Goal: Leave review/rating: Share an evaluation or opinion about a product, service, or content

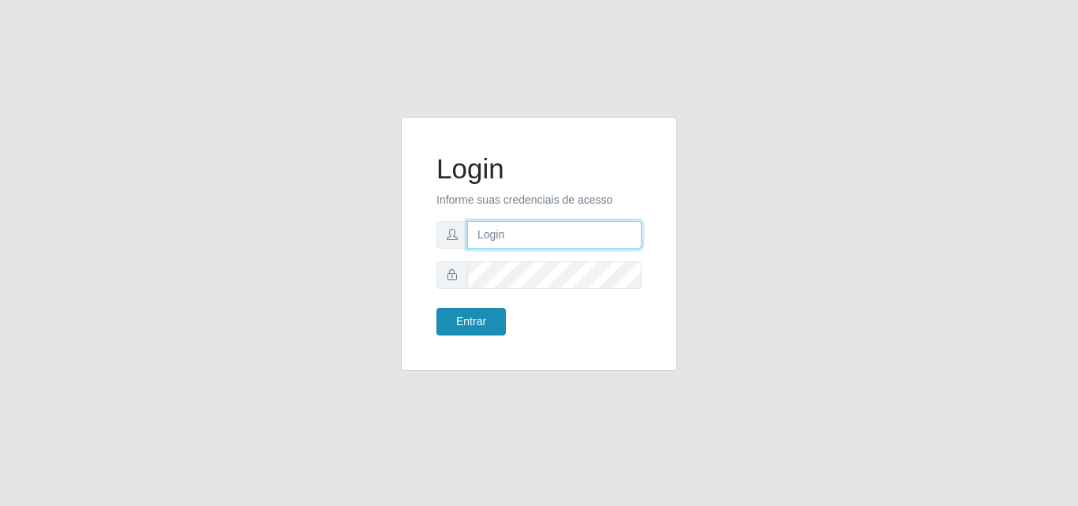
type input "[PERSON_NAME][EMAIL_ADDRESS][DOMAIN_NAME]"
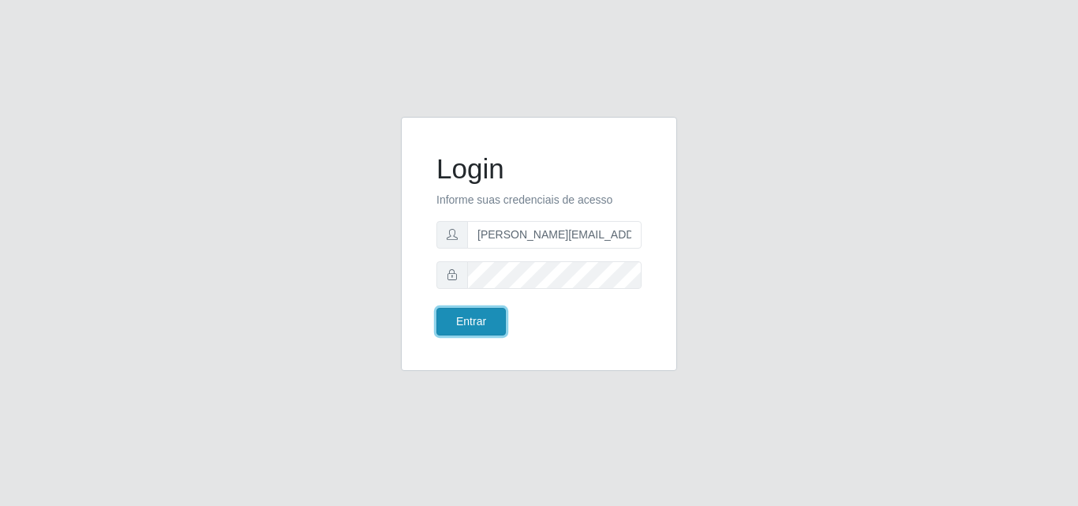
click at [478, 319] on button "Entrar" at bounding box center [471, 322] width 69 height 28
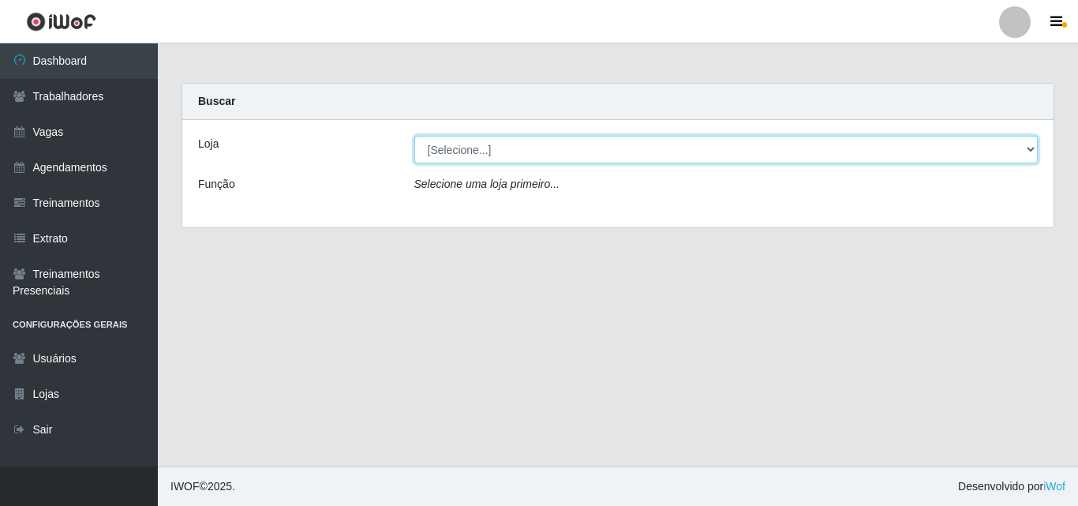
click at [523, 152] on select "[Selecione...] Sempre Tem - [GEOGRAPHIC_DATA]" at bounding box center [726, 150] width 624 height 28
select select "508"
click at [414, 136] on select "[Selecione...] Sempre Tem - [GEOGRAPHIC_DATA]" at bounding box center [726, 150] width 624 height 28
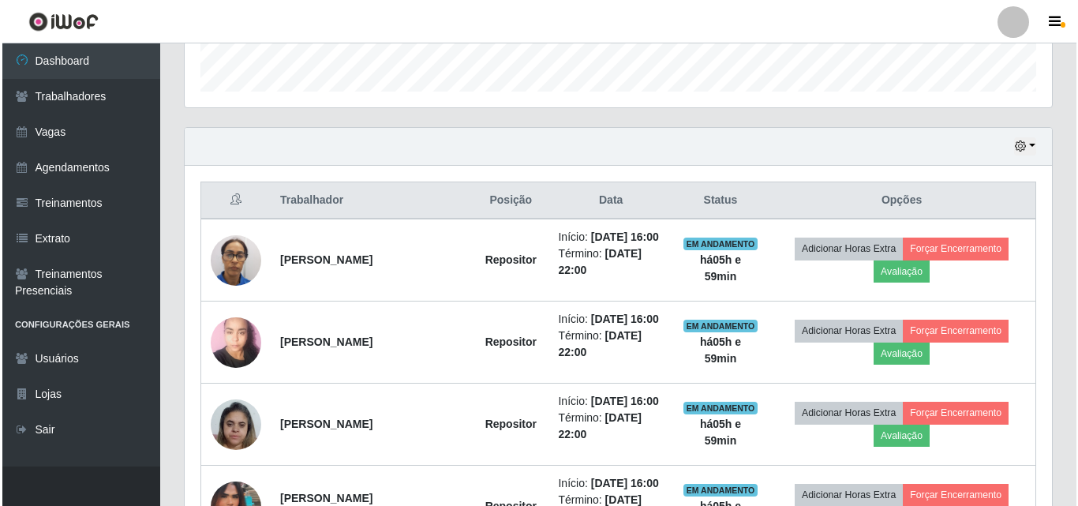
scroll to position [474, 0]
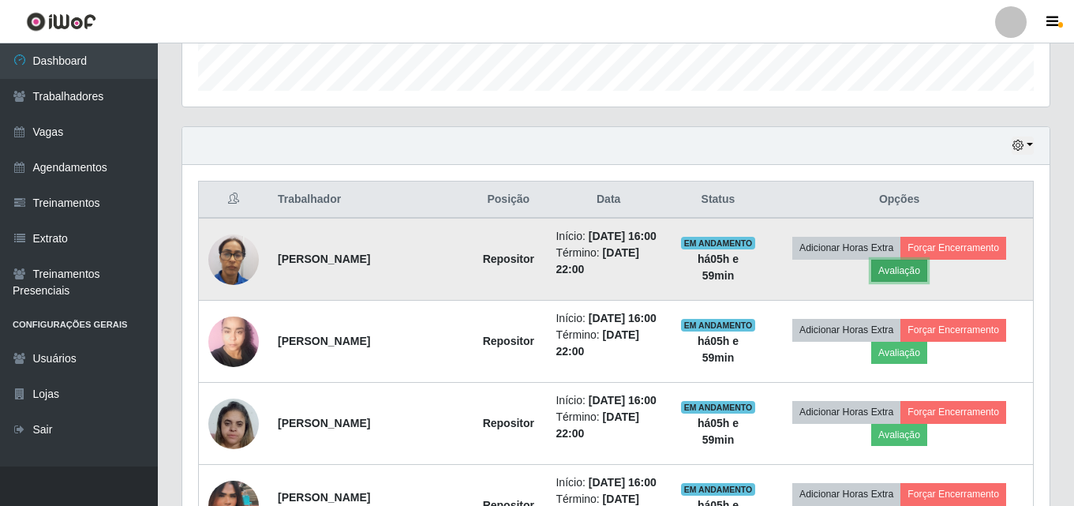
click at [911, 276] on button "Avaliação" at bounding box center [900, 271] width 56 height 22
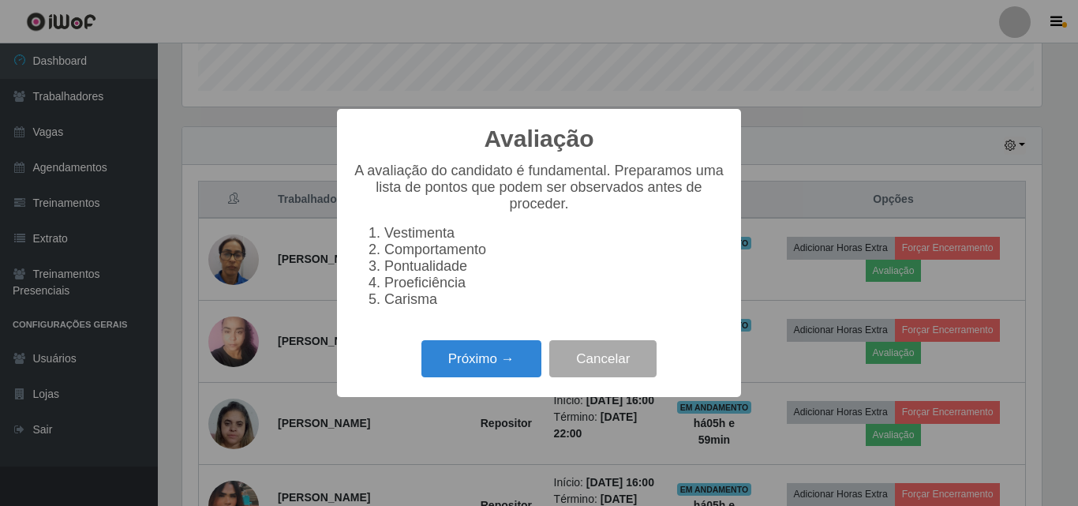
scroll to position [328, 860]
click at [471, 370] on button "Próximo →" at bounding box center [482, 358] width 120 height 37
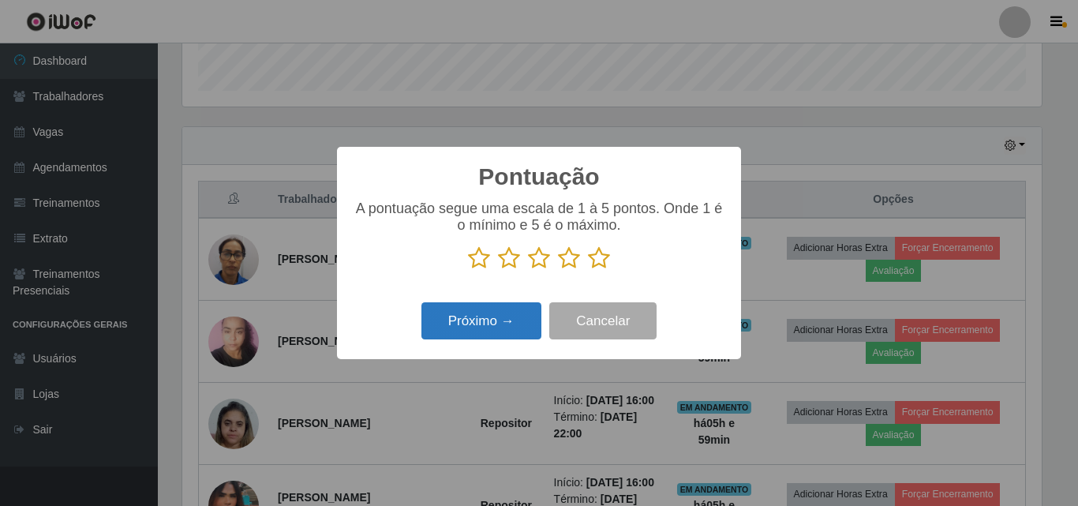
scroll to position [789164, 788631]
click at [573, 259] on icon at bounding box center [569, 258] width 22 height 24
click at [558, 270] on input "radio" at bounding box center [558, 270] width 0 height 0
click at [496, 332] on button "Próximo →" at bounding box center [482, 320] width 120 height 37
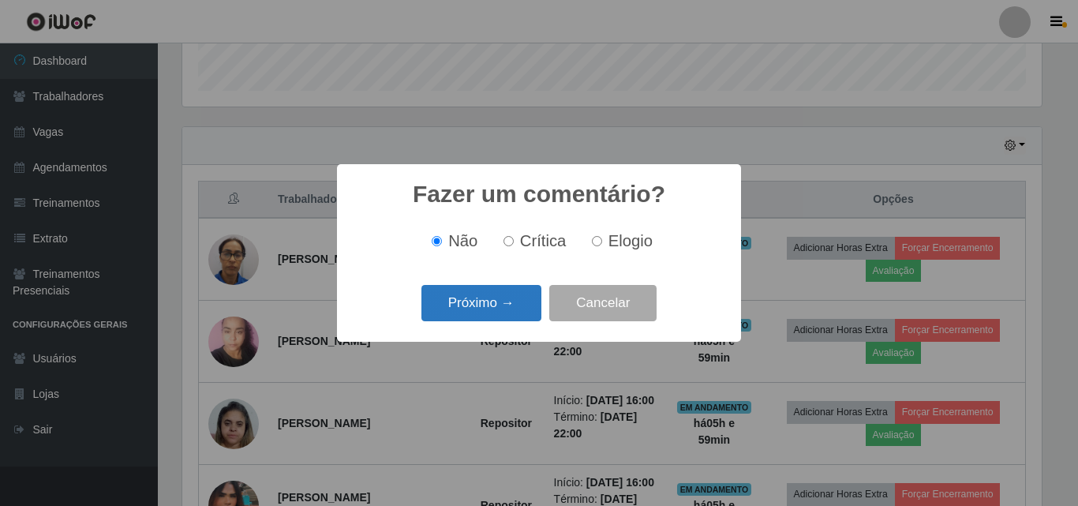
click at [478, 305] on button "Próximo →" at bounding box center [482, 303] width 120 height 37
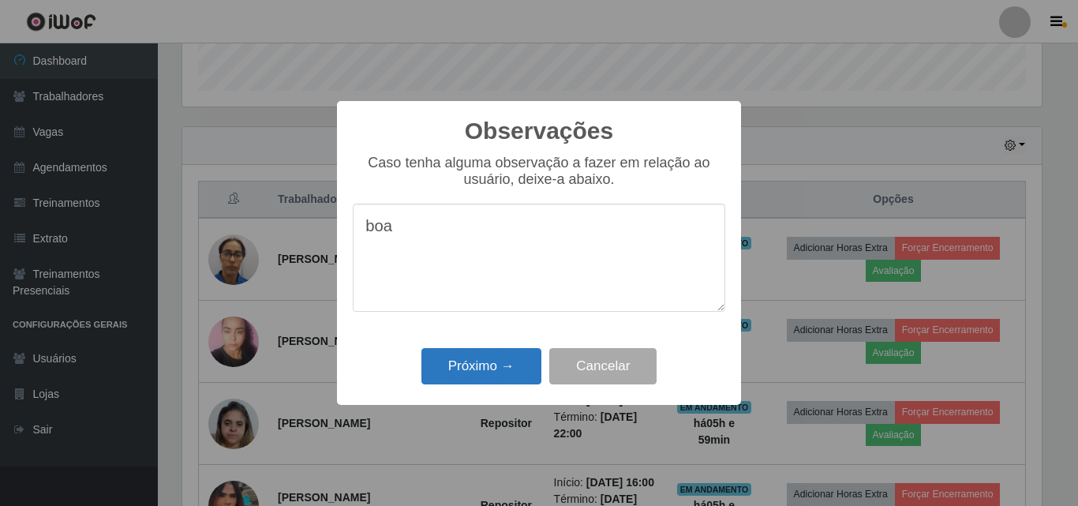
type textarea "boa"
click at [480, 366] on button "Próximo →" at bounding box center [482, 366] width 120 height 37
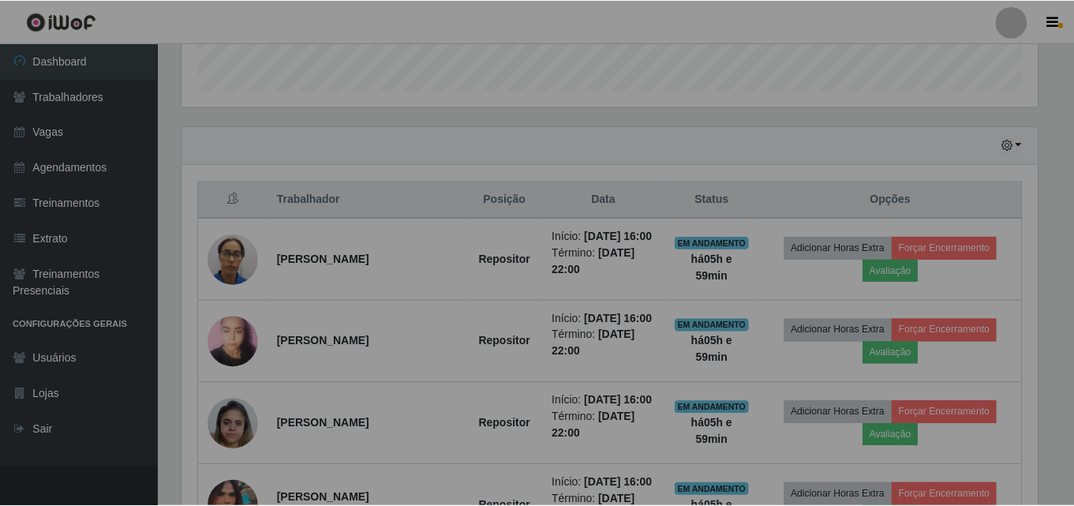
scroll to position [328, 868]
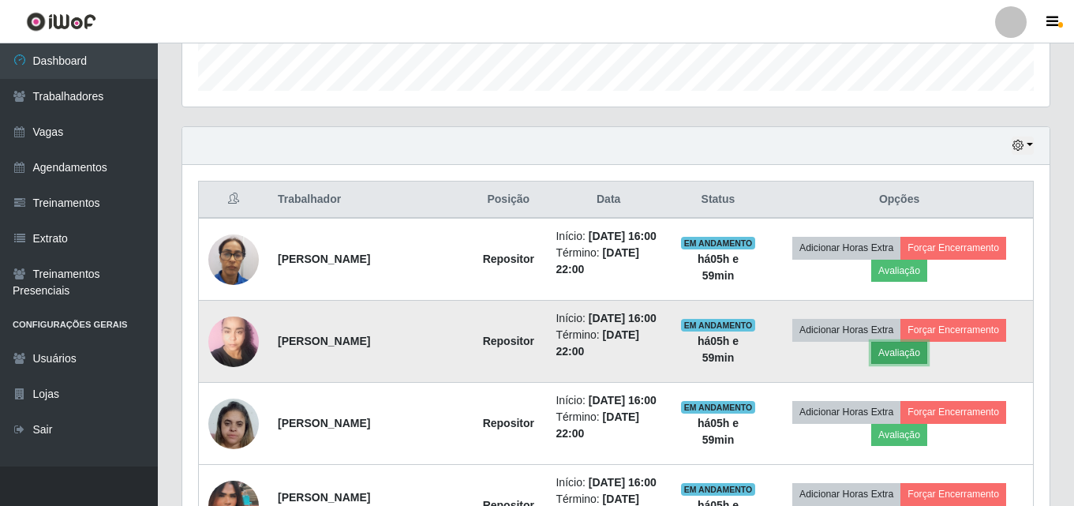
click at [928, 364] on button "Avaliação" at bounding box center [900, 353] width 56 height 22
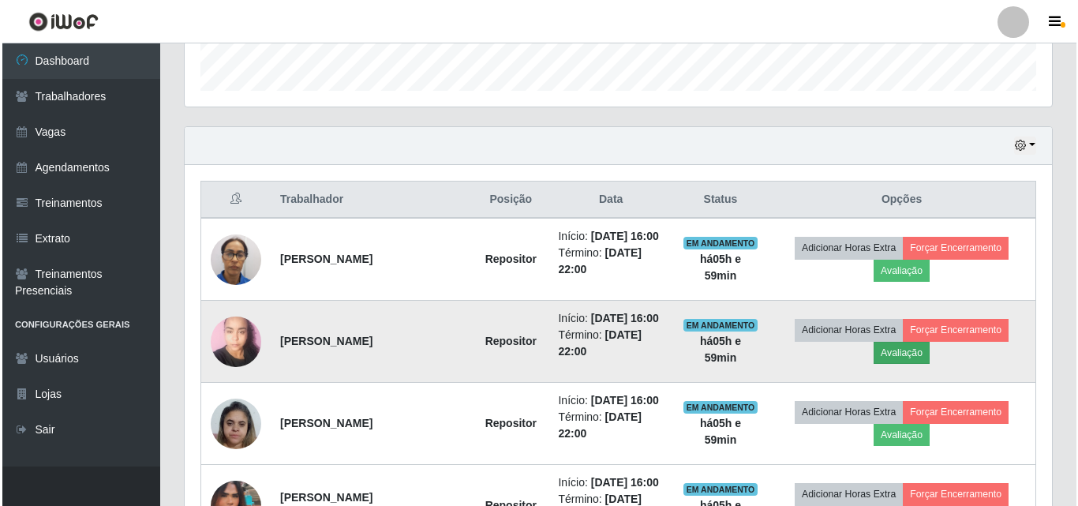
scroll to position [328, 860]
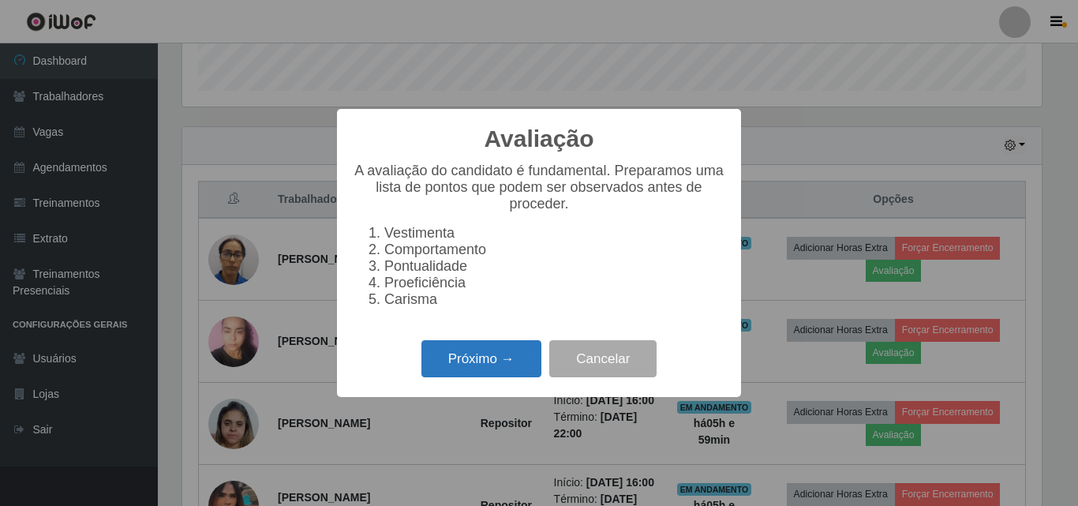
click at [519, 358] on button "Próximo →" at bounding box center [482, 358] width 120 height 37
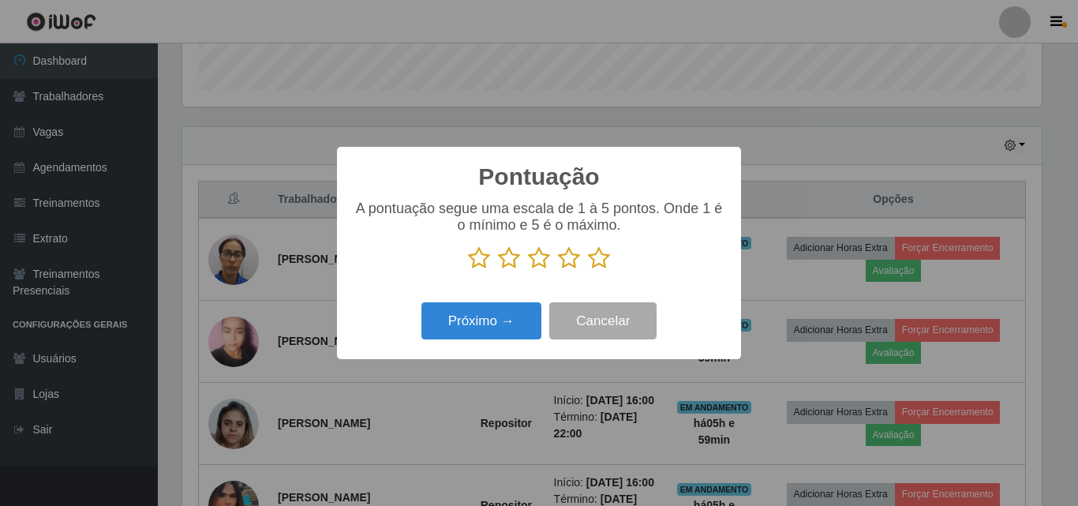
click at [602, 259] on icon at bounding box center [599, 258] width 22 height 24
click at [588, 270] on input "radio" at bounding box center [588, 270] width 0 height 0
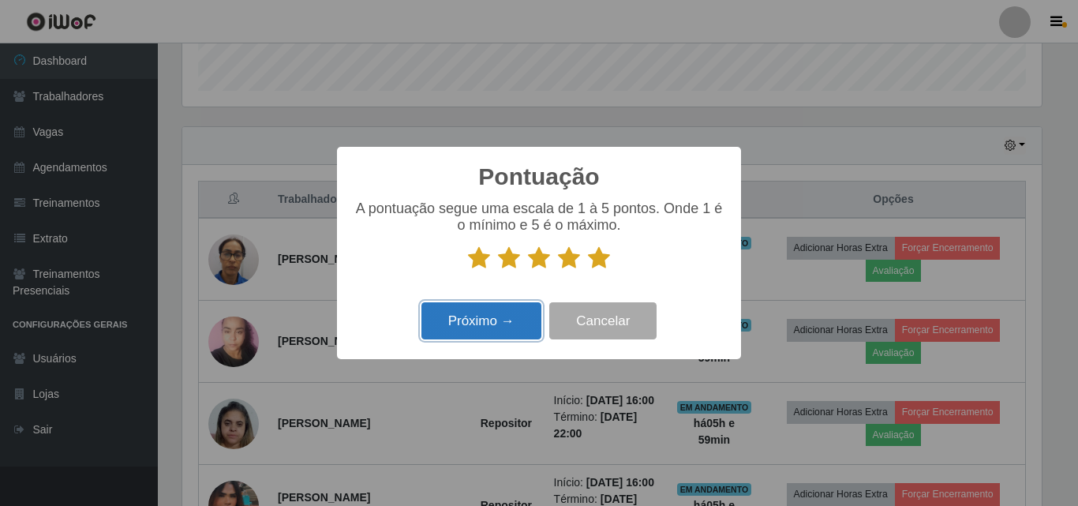
click at [492, 326] on button "Próximo →" at bounding box center [482, 320] width 120 height 37
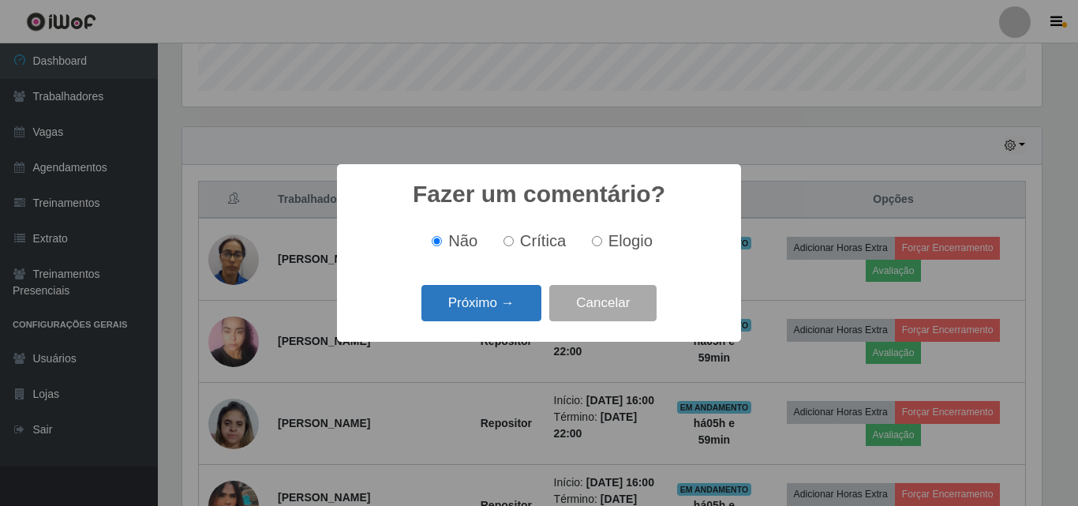
click at [462, 298] on button "Próximo →" at bounding box center [482, 303] width 120 height 37
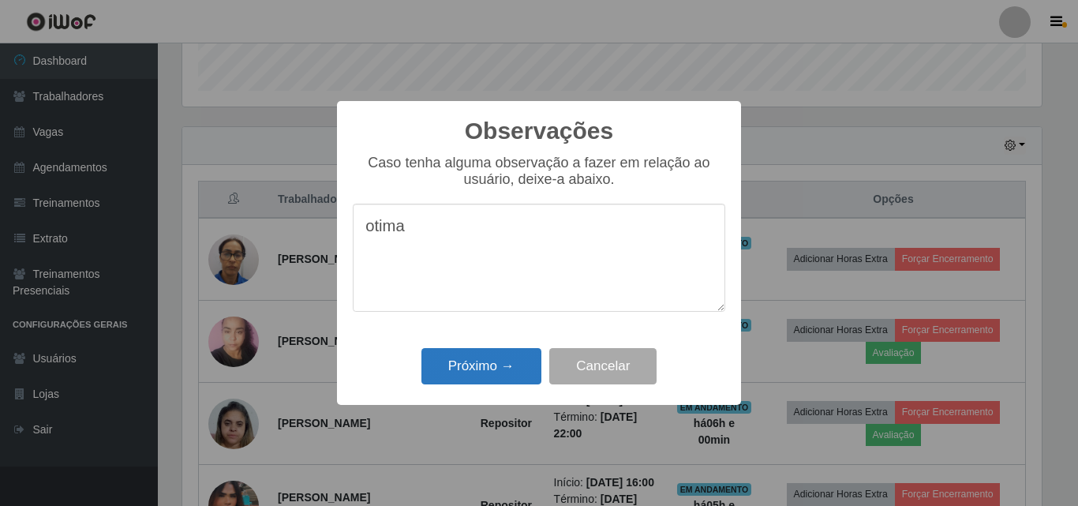
type textarea "otima"
click at [474, 368] on button "Próximo →" at bounding box center [482, 366] width 120 height 37
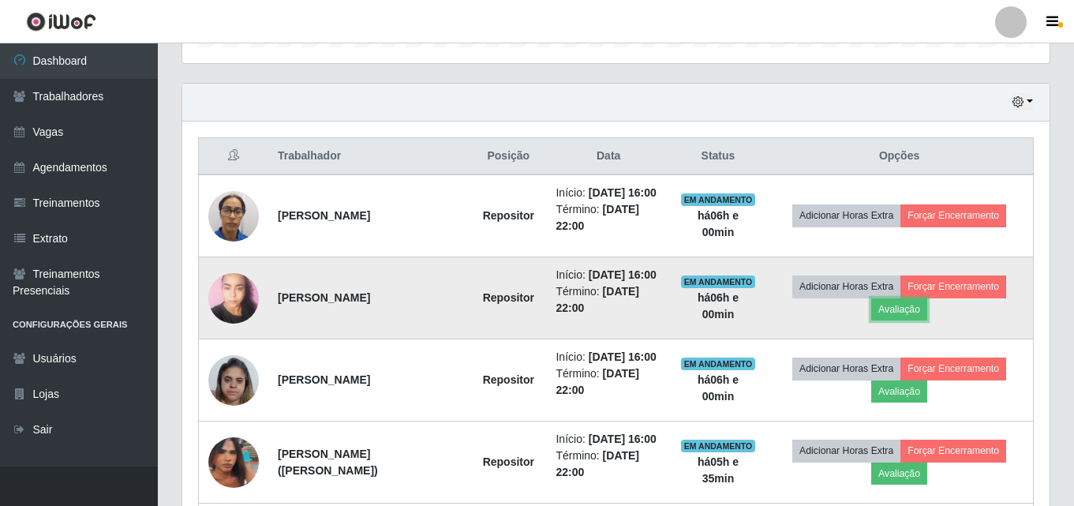
scroll to position [632, 0]
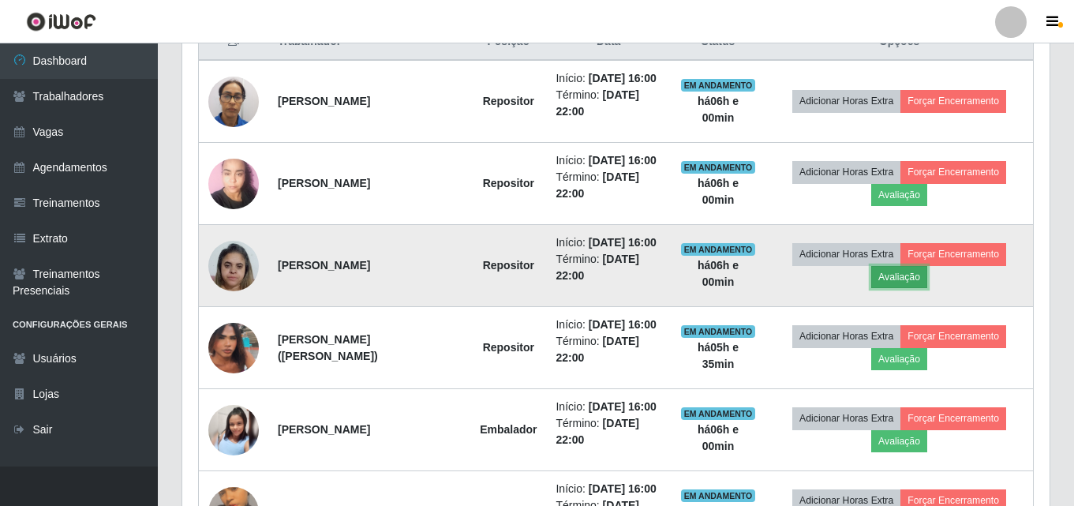
click at [913, 288] on button "Avaliação" at bounding box center [900, 277] width 56 height 22
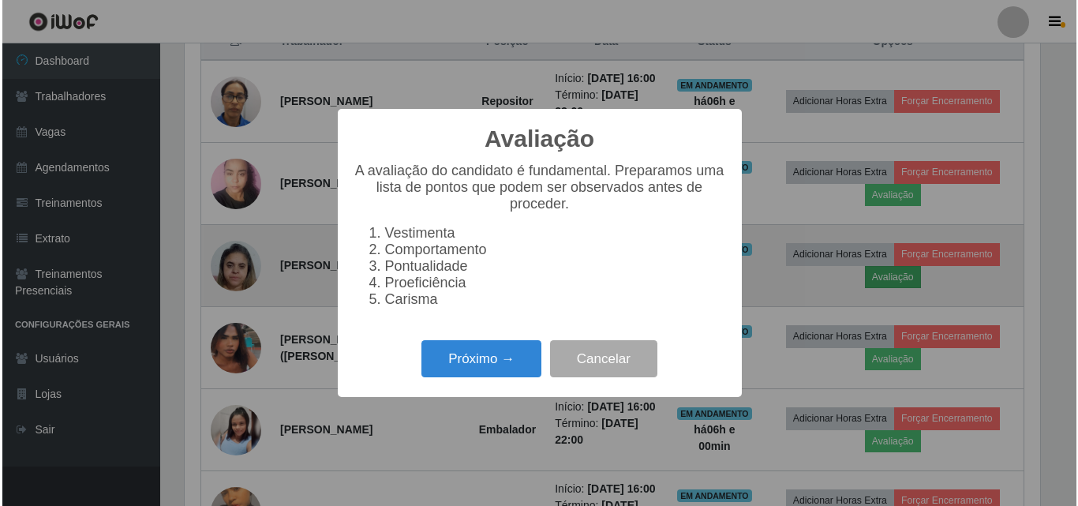
scroll to position [328, 860]
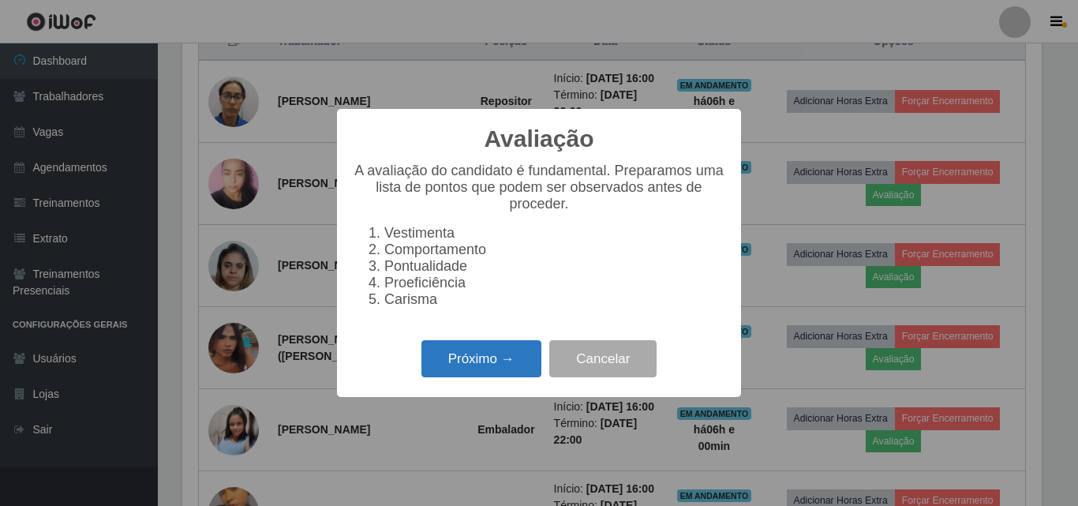
click at [471, 366] on button "Próximo →" at bounding box center [482, 358] width 120 height 37
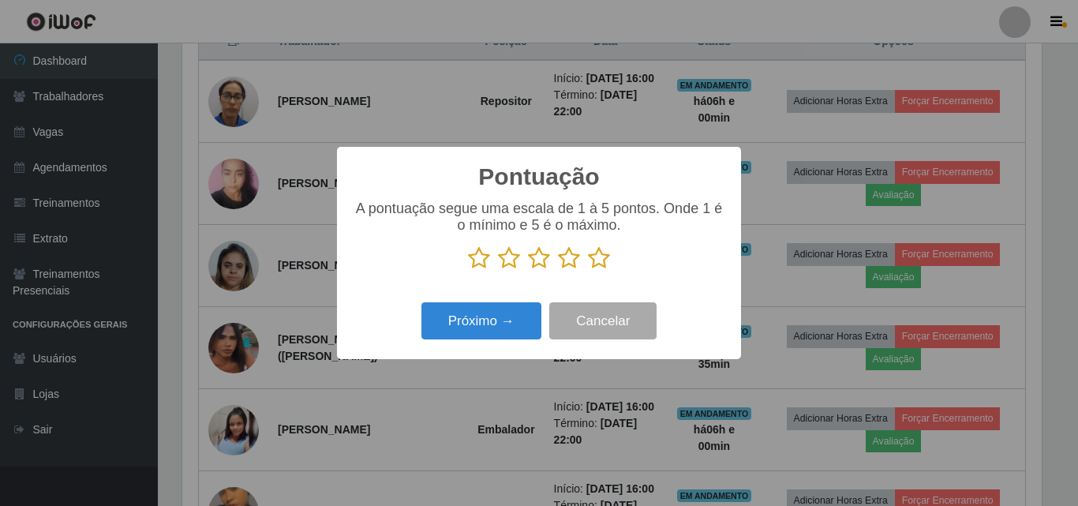
click at [569, 263] on icon at bounding box center [569, 258] width 22 height 24
click at [558, 270] on input "radio" at bounding box center [558, 270] width 0 height 0
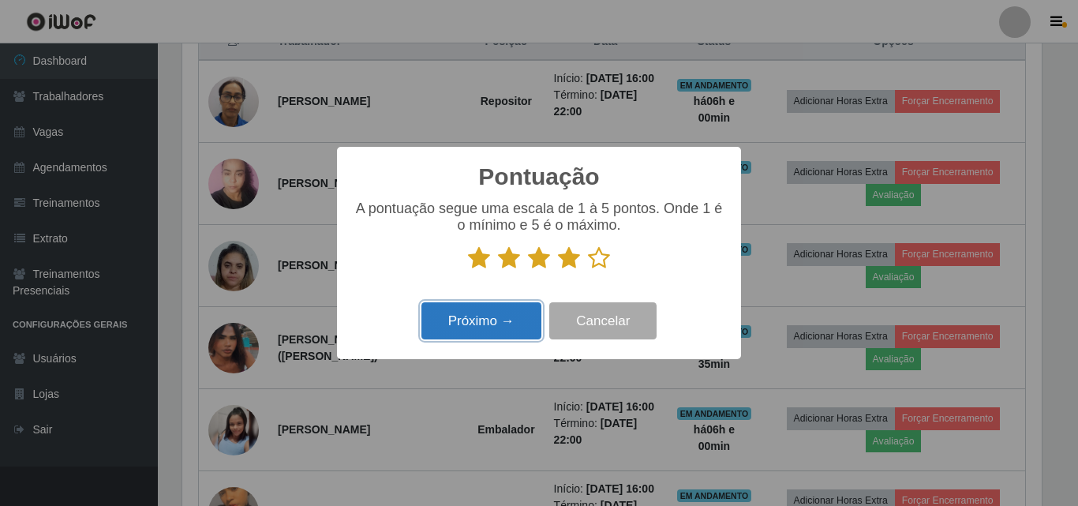
click at [502, 328] on button "Próximo →" at bounding box center [482, 320] width 120 height 37
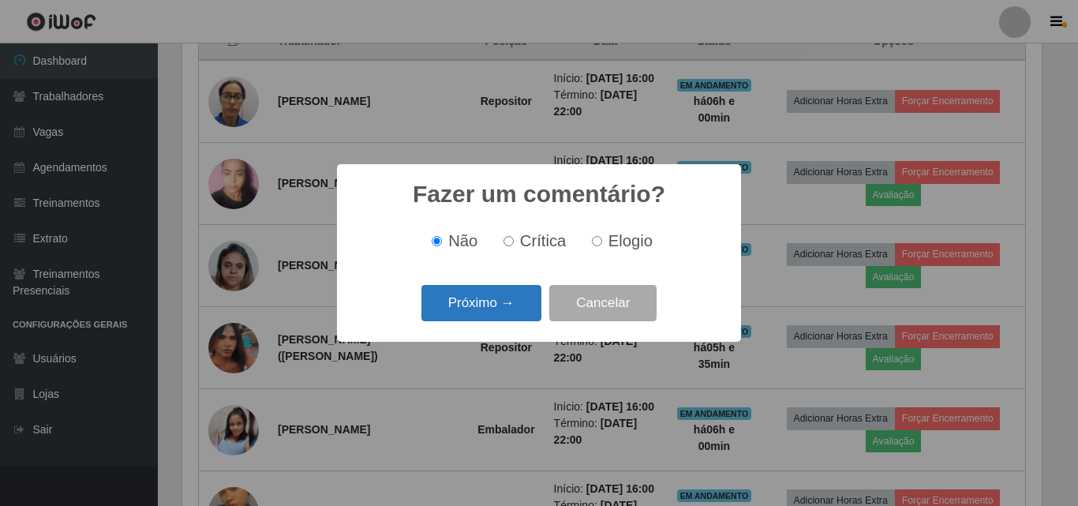
click at [482, 306] on button "Próximo →" at bounding box center [482, 303] width 120 height 37
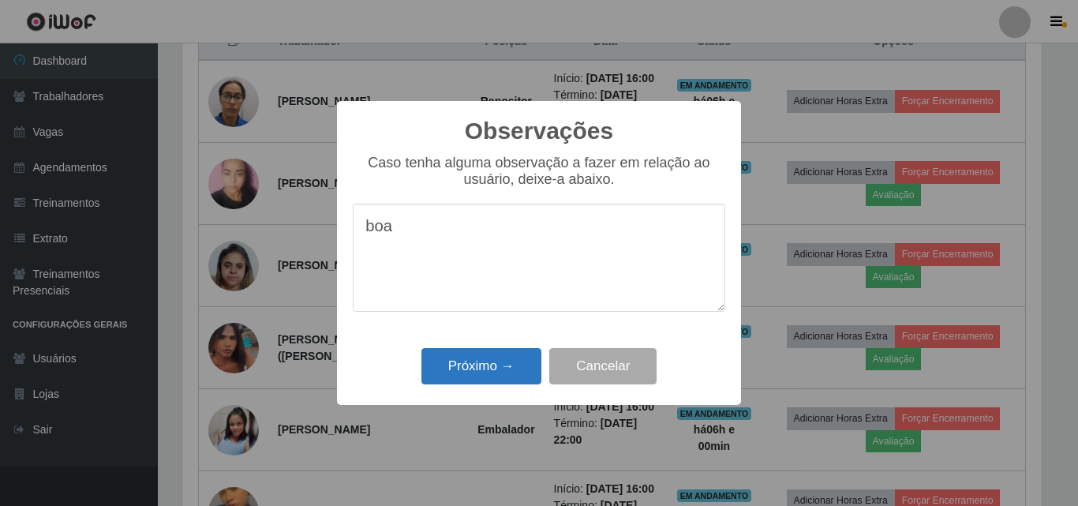
type textarea "boa"
click at [489, 362] on button "Próximo →" at bounding box center [482, 366] width 120 height 37
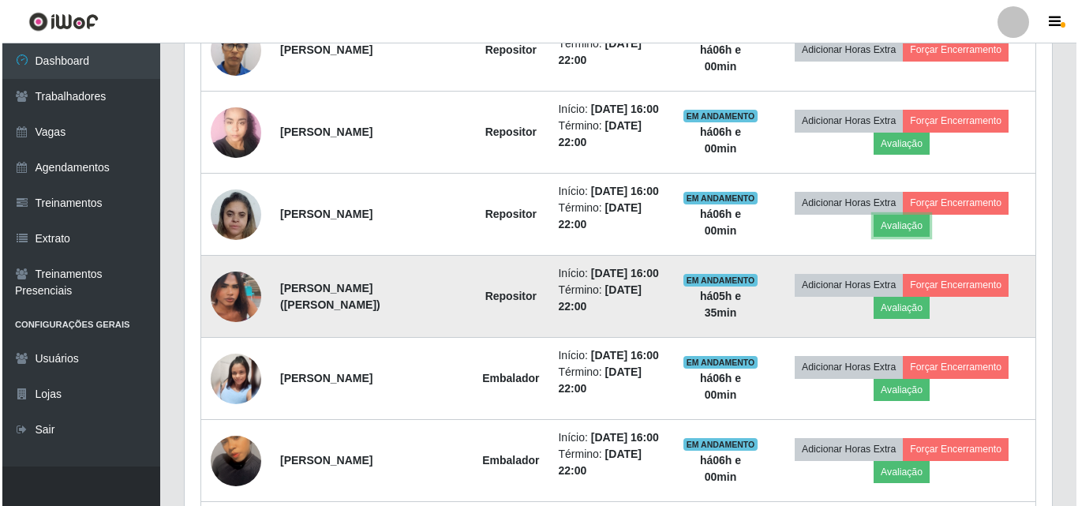
scroll to position [711, 0]
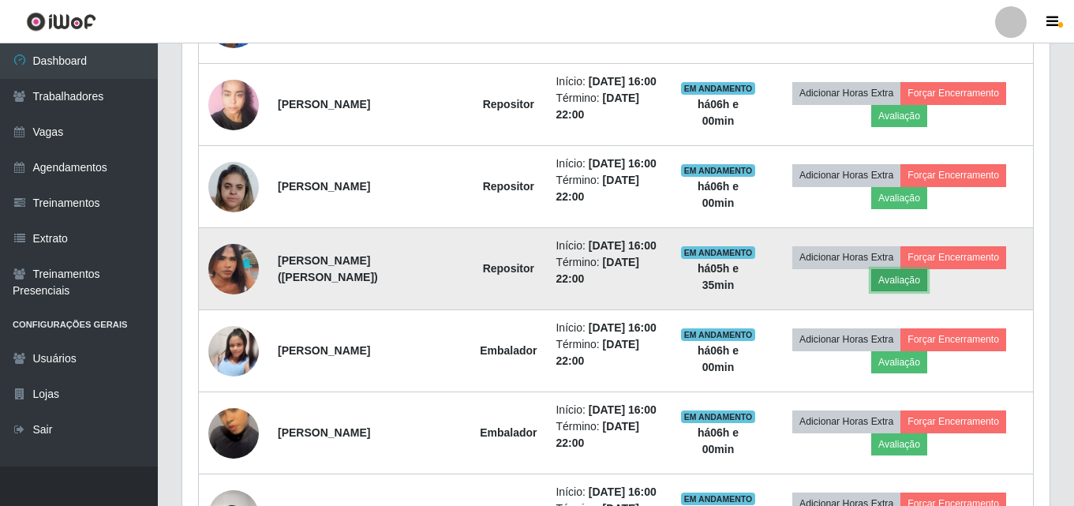
click at [921, 291] on button "Avaliação" at bounding box center [900, 280] width 56 height 22
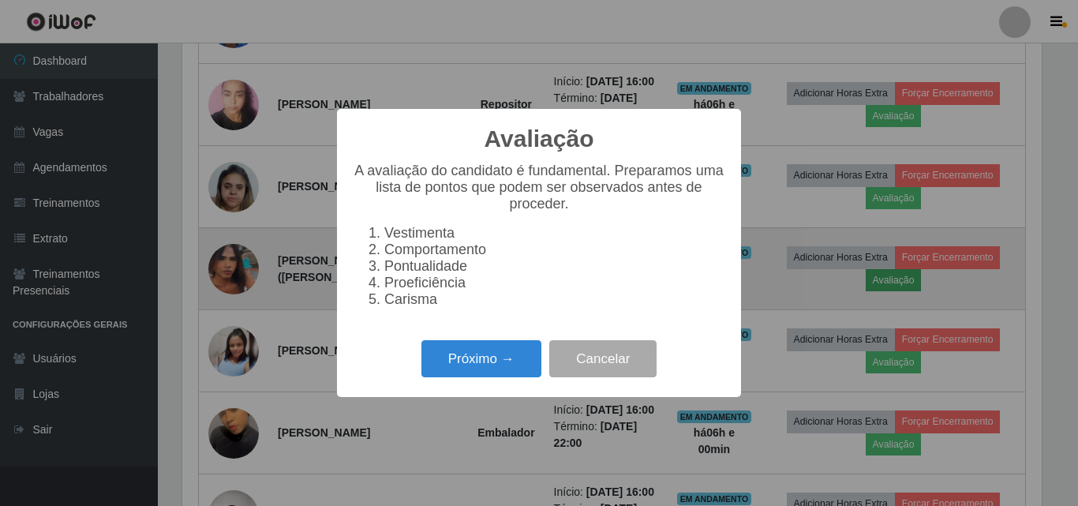
scroll to position [328, 860]
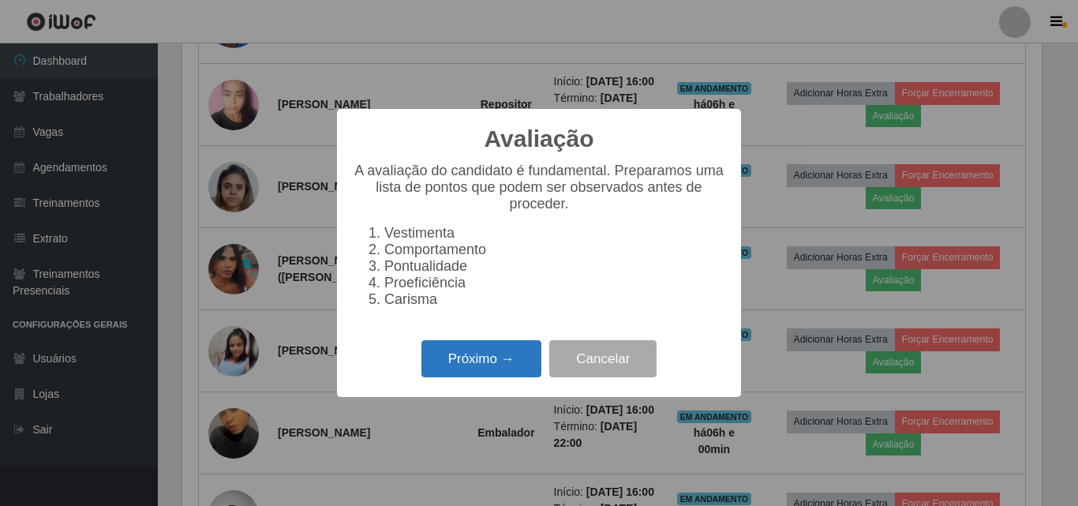
click at [481, 367] on button "Próximo →" at bounding box center [482, 358] width 120 height 37
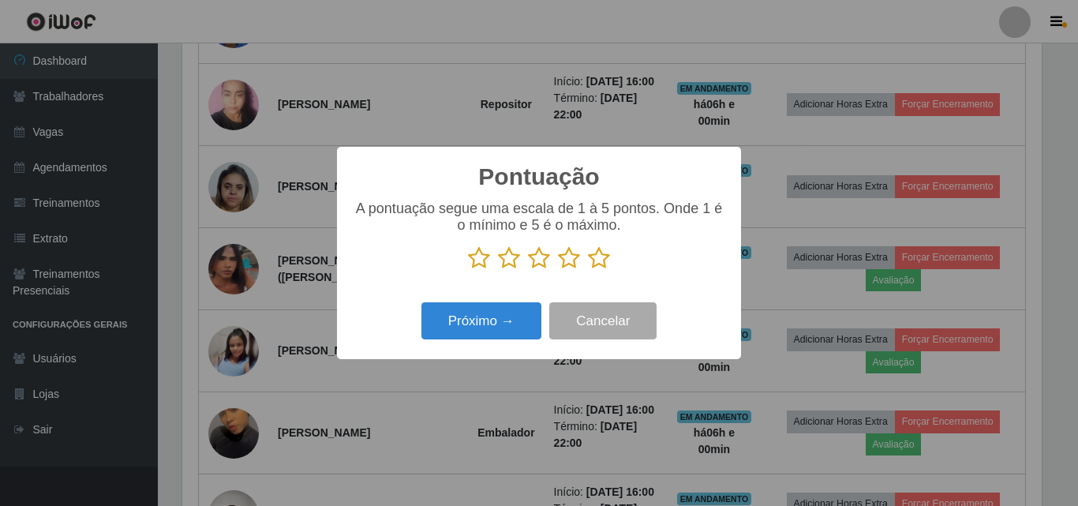
click at [510, 260] on icon at bounding box center [509, 258] width 22 height 24
click at [498, 270] on input "radio" at bounding box center [498, 270] width 0 height 0
click at [509, 261] on icon at bounding box center [509, 258] width 22 height 24
click at [498, 270] on input "radio" at bounding box center [498, 270] width 0 height 0
click at [474, 261] on icon at bounding box center [479, 258] width 22 height 24
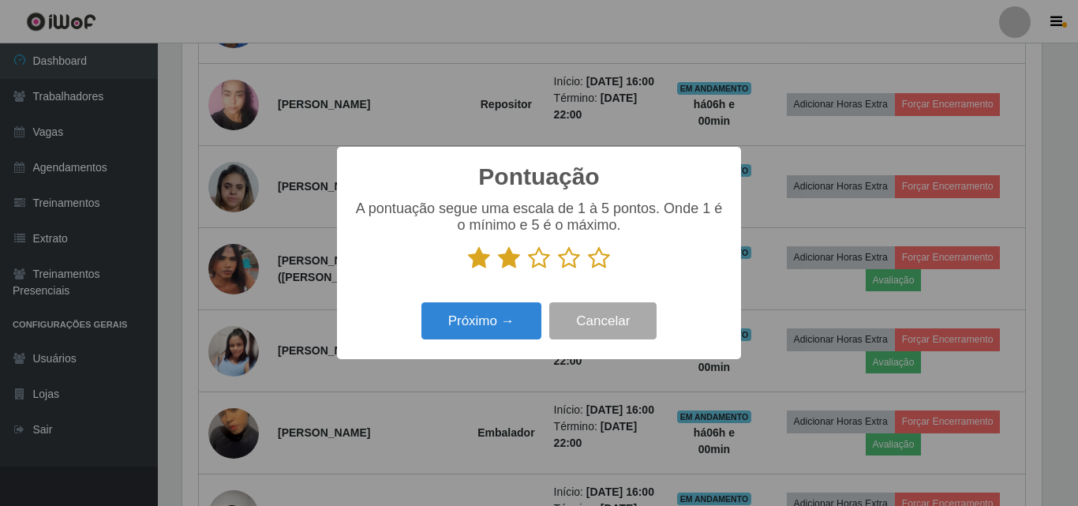
click at [468, 270] on input "radio" at bounding box center [468, 270] width 0 height 0
click at [482, 322] on button "Próximo →" at bounding box center [482, 320] width 120 height 37
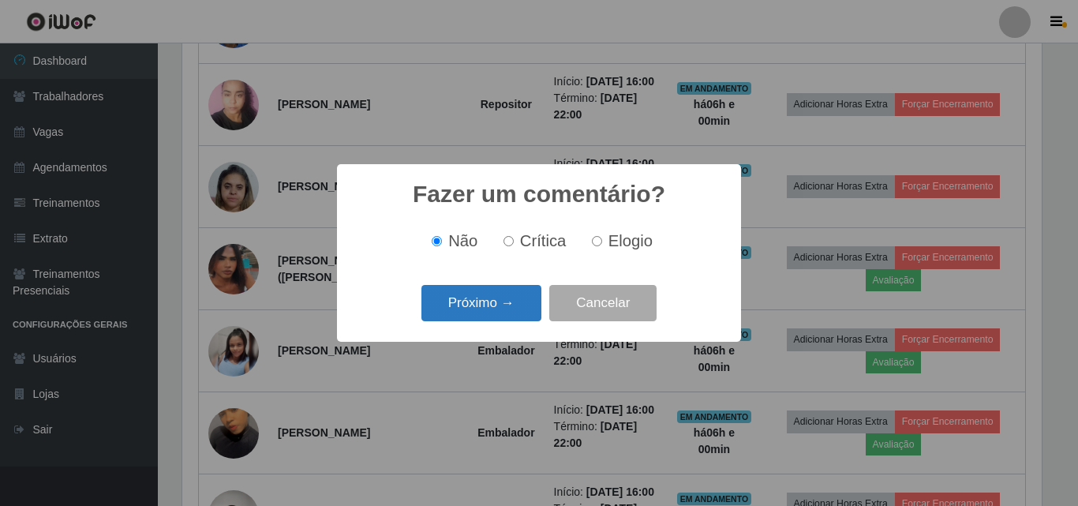
click at [485, 304] on button "Próximo →" at bounding box center [482, 303] width 120 height 37
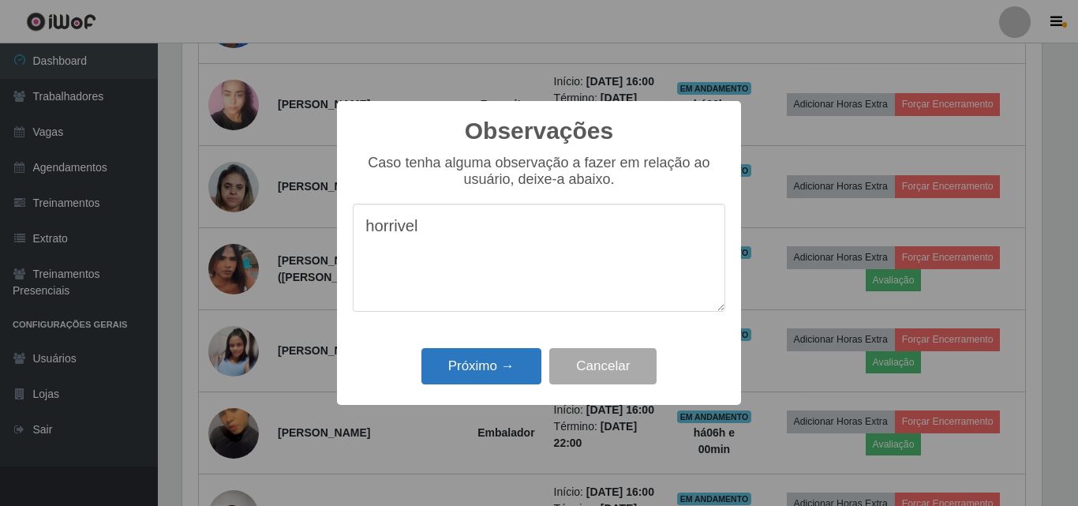
type textarea "horrivel"
click at [488, 373] on button "Próximo →" at bounding box center [482, 366] width 120 height 37
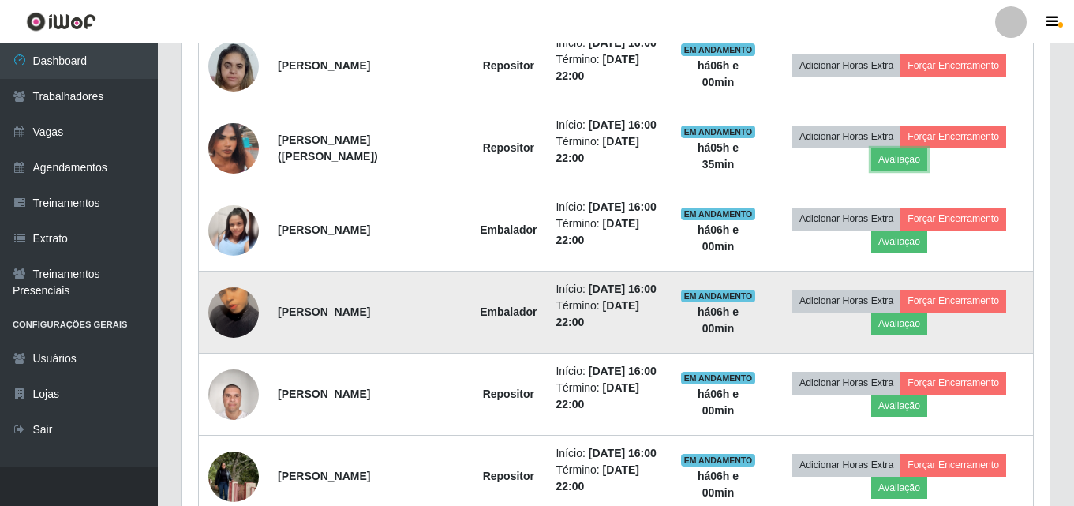
scroll to position [868, 0]
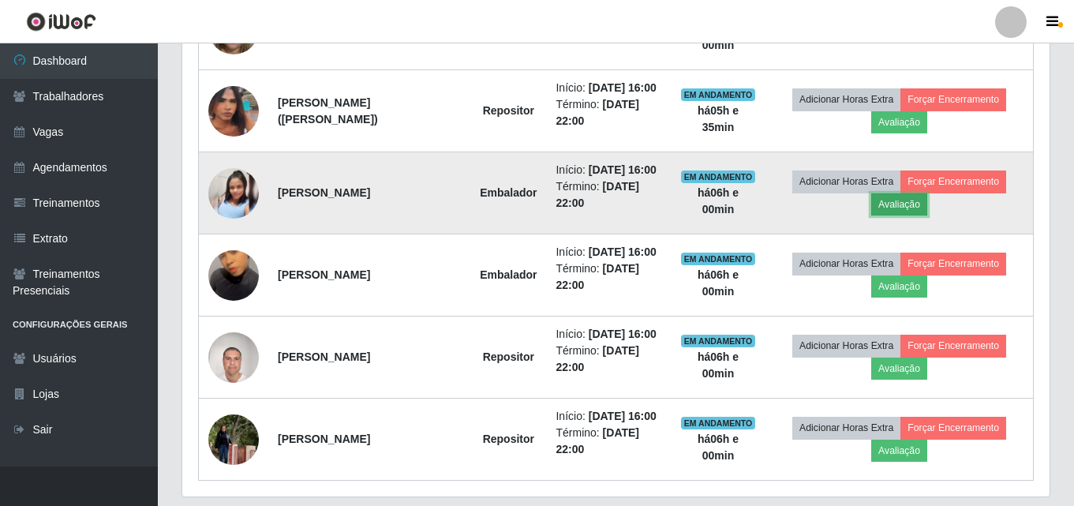
click at [923, 216] on button "Avaliação" at bounding box center [900, 204] width 56 height 22
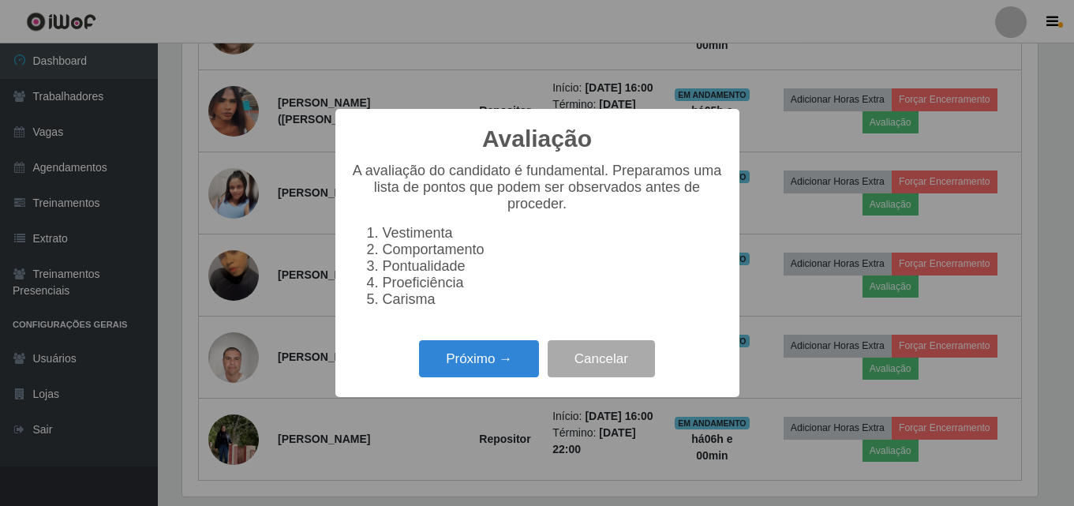
scroll to position [328, 860]
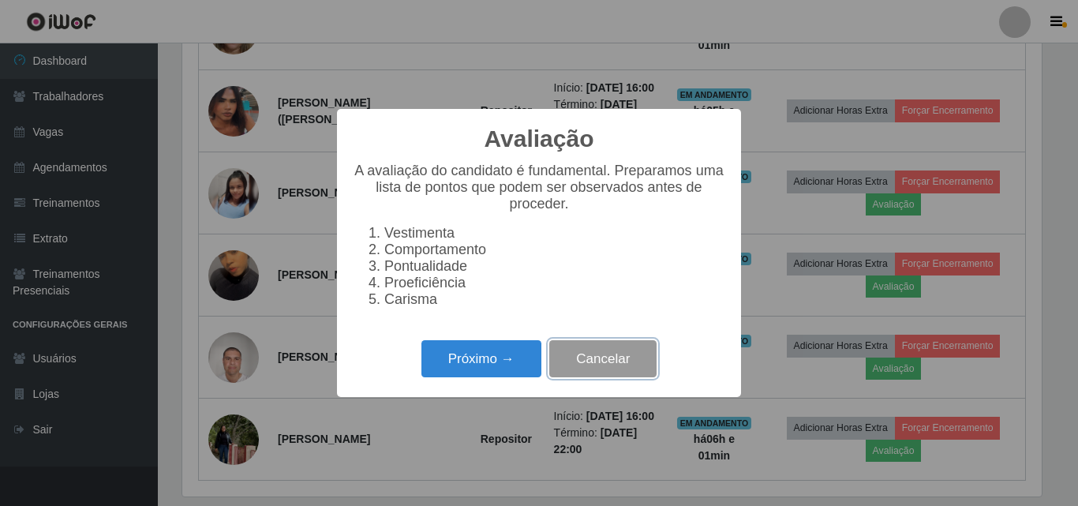
click at [607, 374] on button "Cancelar" at bounding box center [602, 358] width 107 height 37
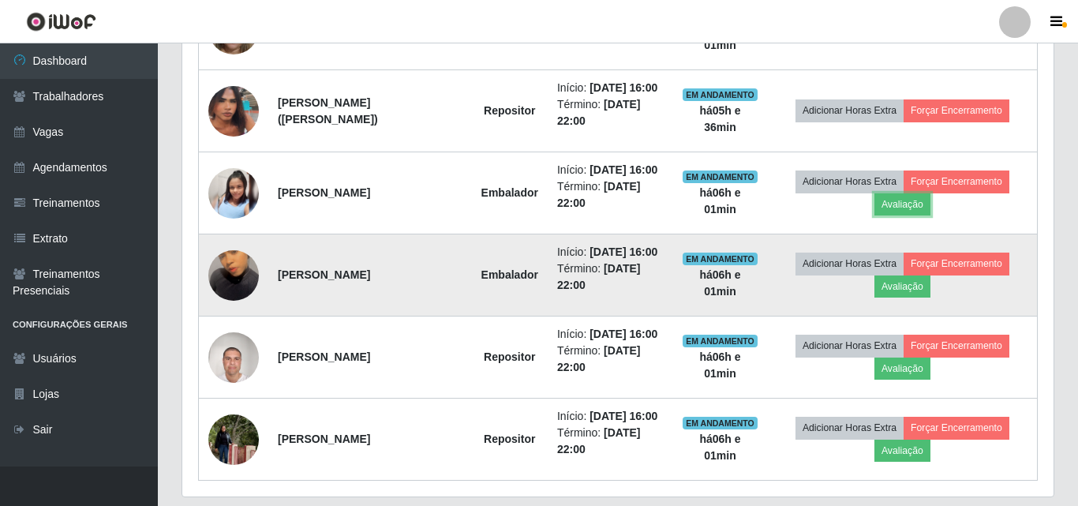
scroll to position [328, 868]
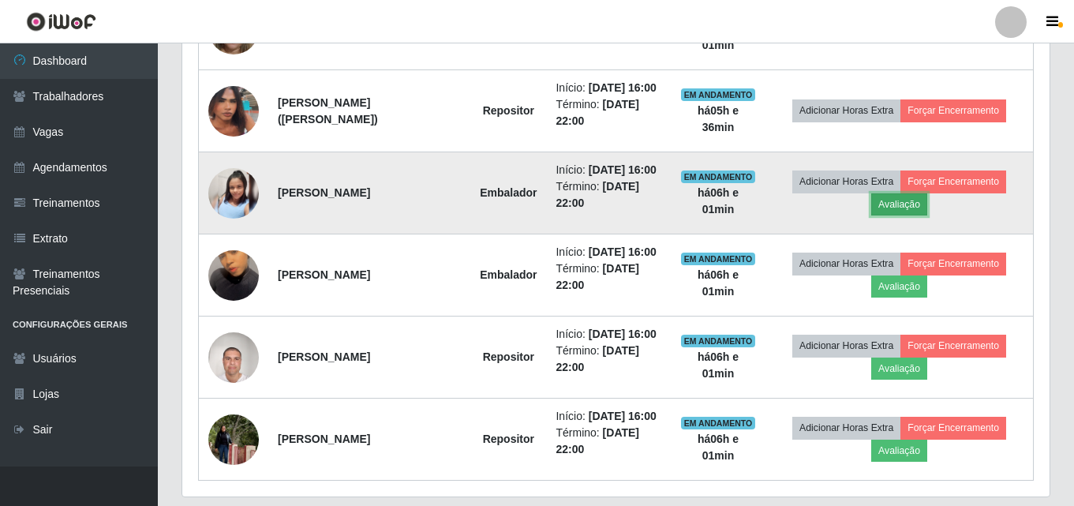
click at [923, 216] on button "Avaliação" at bounding box center [900, 204] width 56 height 22
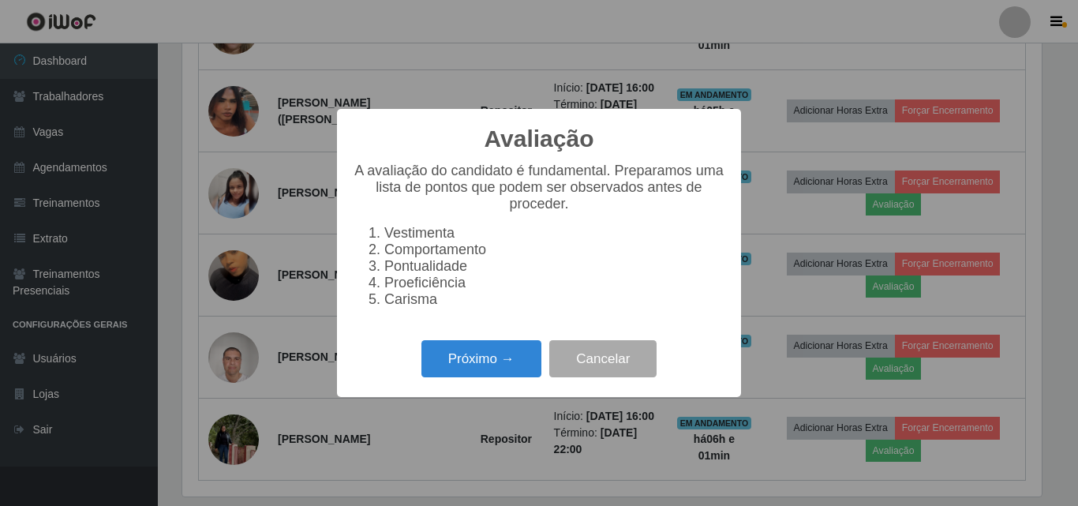
scroll to position [328, 860]
click at [494, 368] on button "Próximo →" at bounding box center [482, 358] width 120 height 37
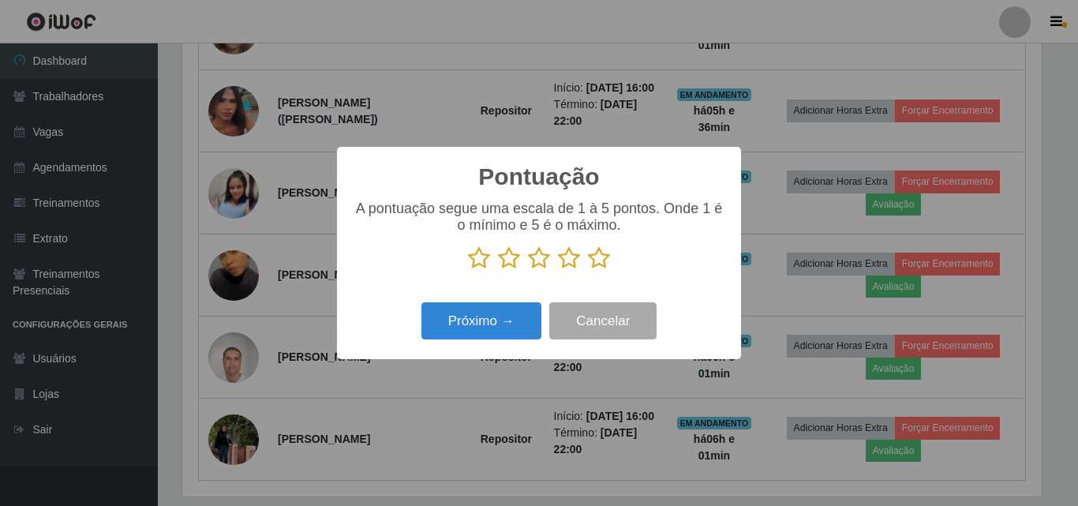
scroll to position [789164, 788631]
click at [574, 260] on icon at bounding box center [569, 258] width 22 height 24
click at [558, 270] on input "radio" at bounding box center [558, 270] width 0 height 0
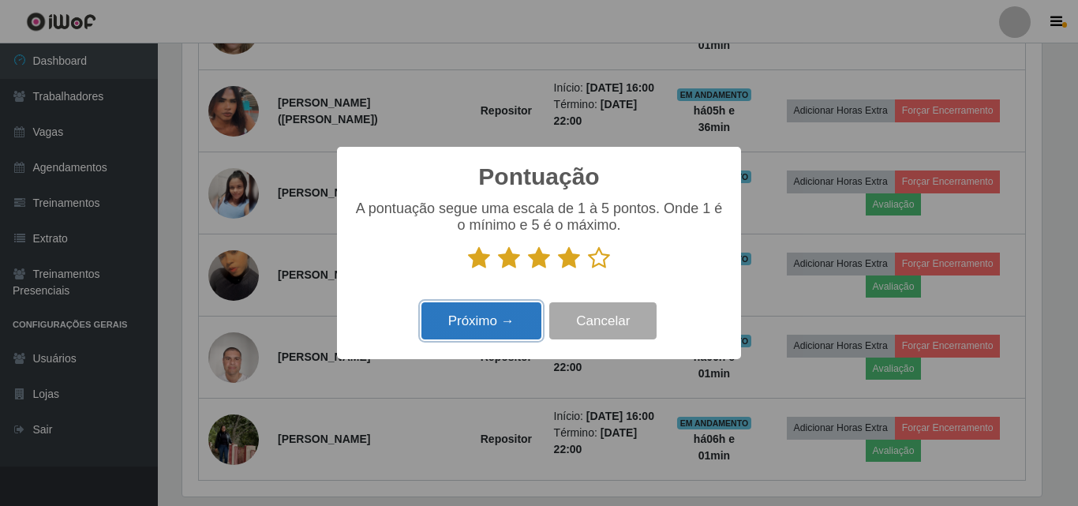
click at [496, 327] on button "Próximo →" at bounding box center [482, 320] width 120 height 37
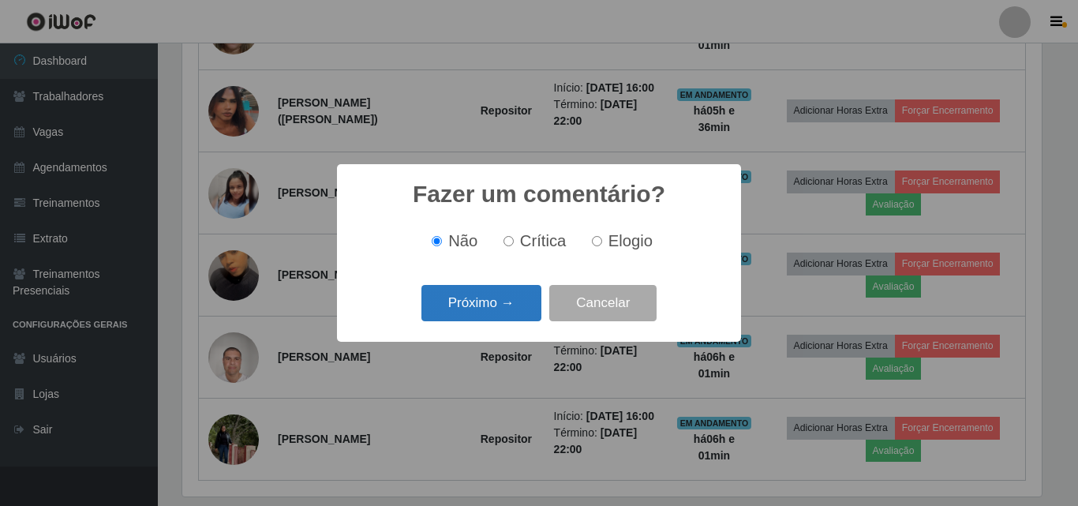
click at [492, 298] on button "Próximo →" at bounding box center [482, 303] width 120 height 37
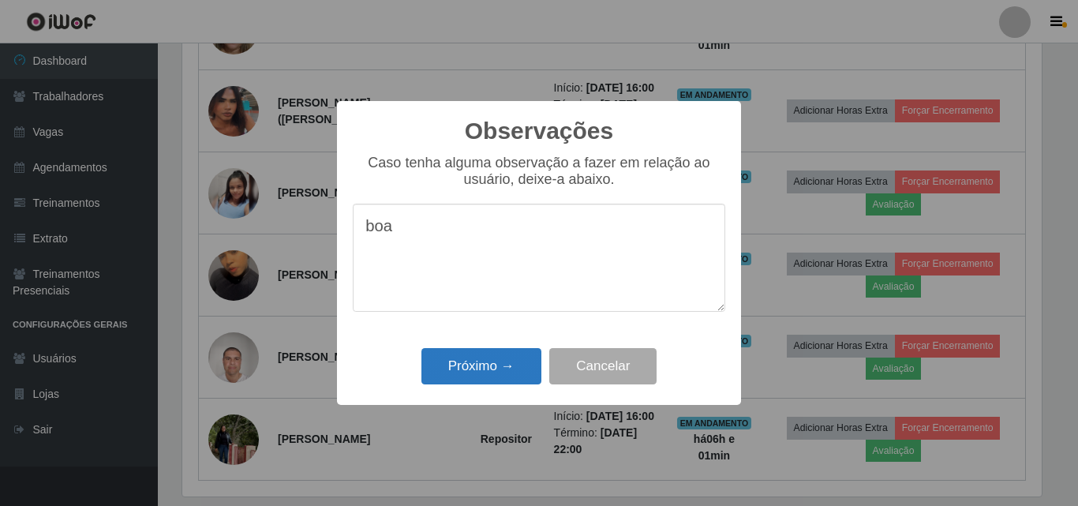
type textarea "boa"
click at [497, 372] on button "Próximo →" at bounding box center [482, 366] width 120 height 37
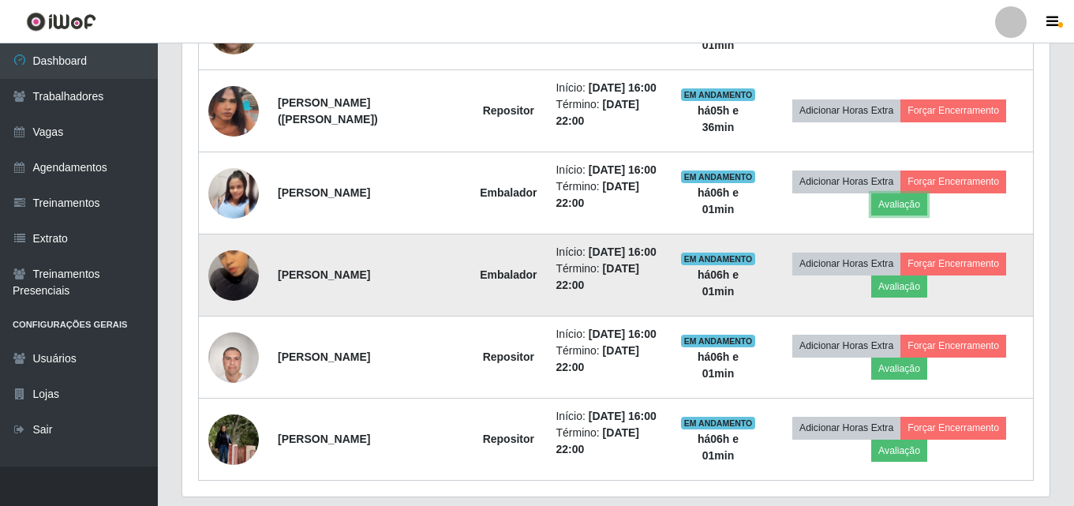
scroll to position [328, 868]
click at [917, 298] on button "Avaliação" at bounding box center [900, 287] width 56 height 22
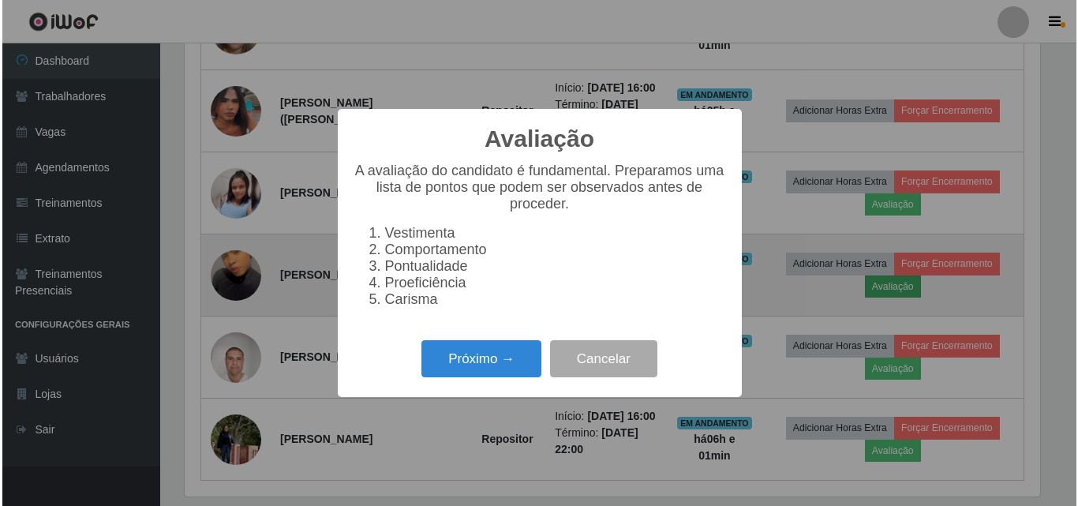
scroll to position [328, 860]
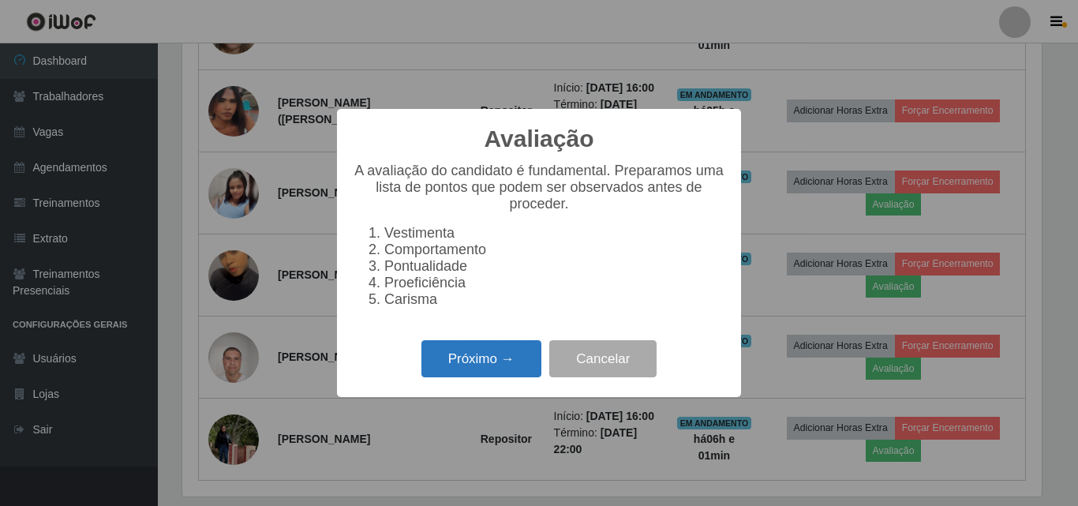
click at [493, 359] on button "Próximo →" at bounding box center [482, 358] width 120 height 37
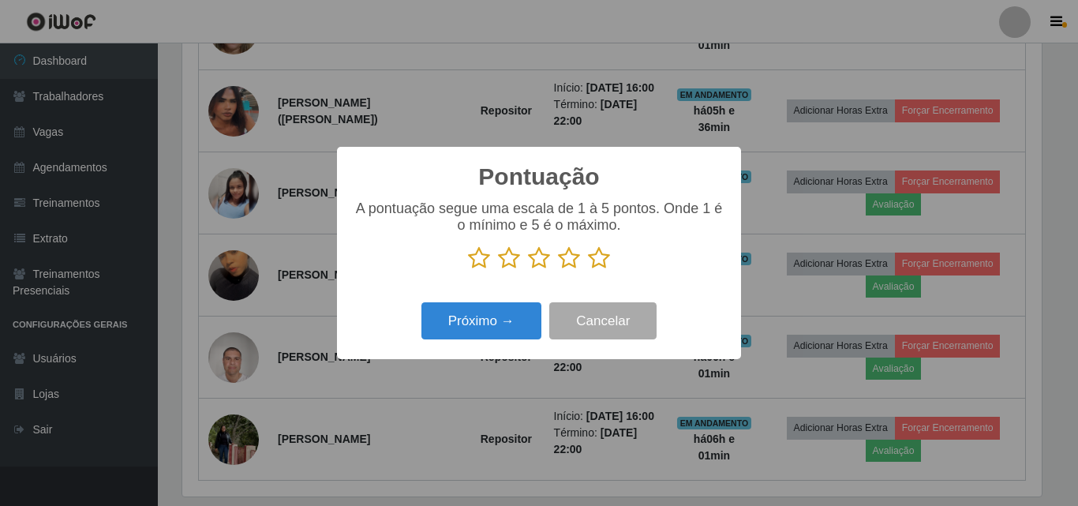
scroll to position [789164, 788631]
click at [504, 315] on button "Próximo →" at bounding box center [482, 320] width 120 height 37
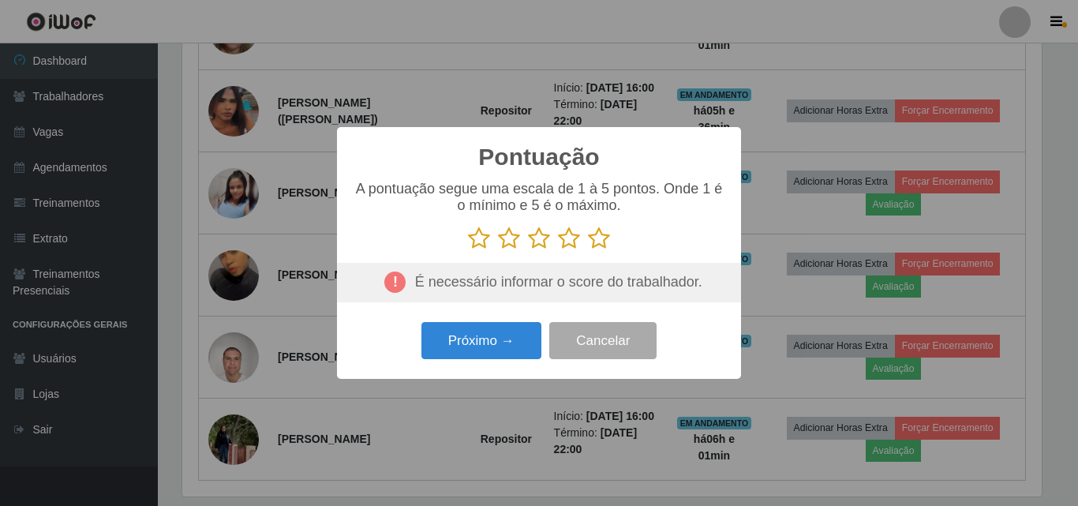
click at [571, 240] on icon at bounding box center [569, 239] width 22 height 24
click at [558, 250] on input "radio" at bounding box center [558, 250] width 0 height 0
click at [496, 343] on button "Próximo →" at bounding box center [482, 340] width 120 height 37
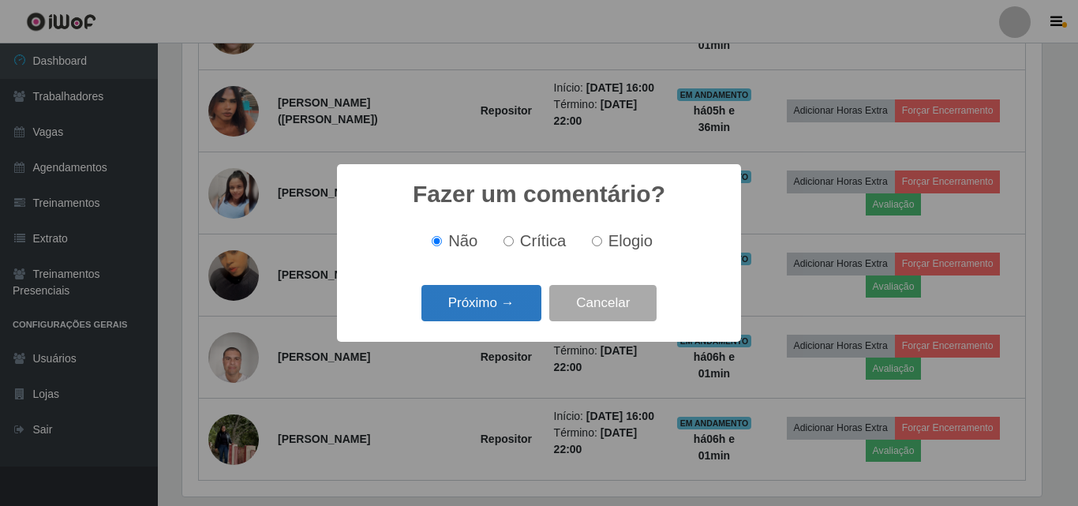
click at [474, 309] on button "Próximo →" at bounding box center [482, 303] width 120 height 37
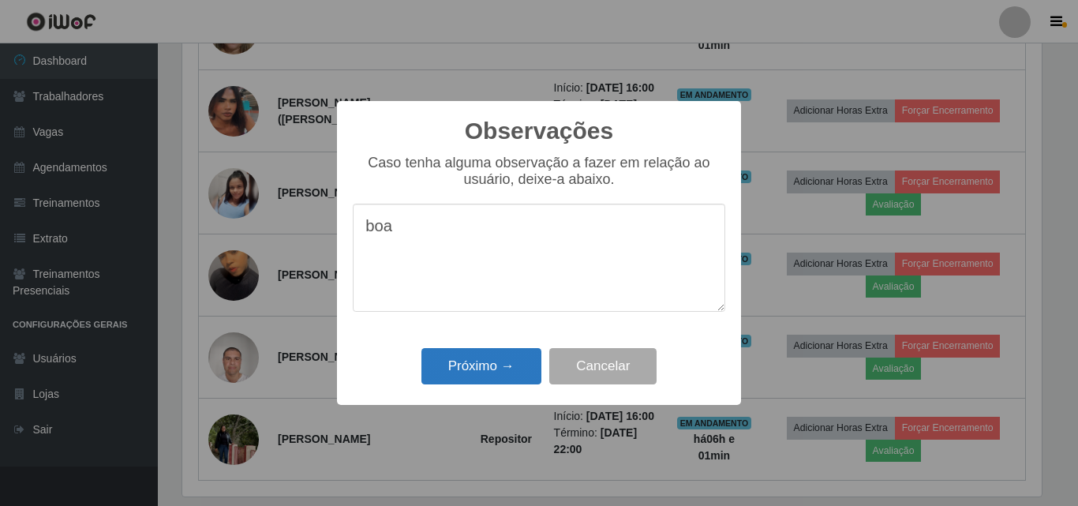
type textarea "boa"
click at [494, 366] on button "Próximo →" at bounding box center [482, 366] width 120 height 37
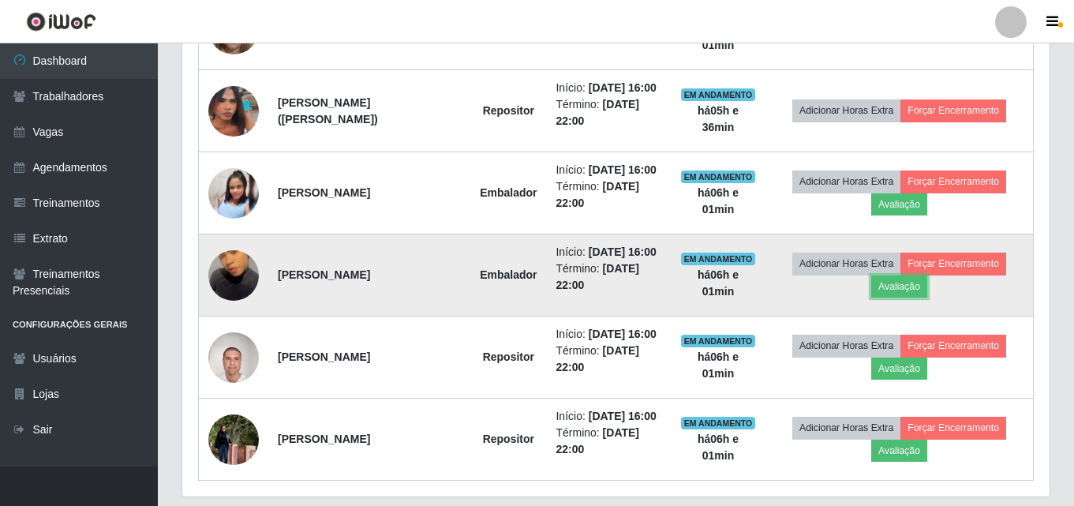
scroll to position [328, 868]
click at [227, 321] on img at bounding box center [233, 276] width 51 height 90
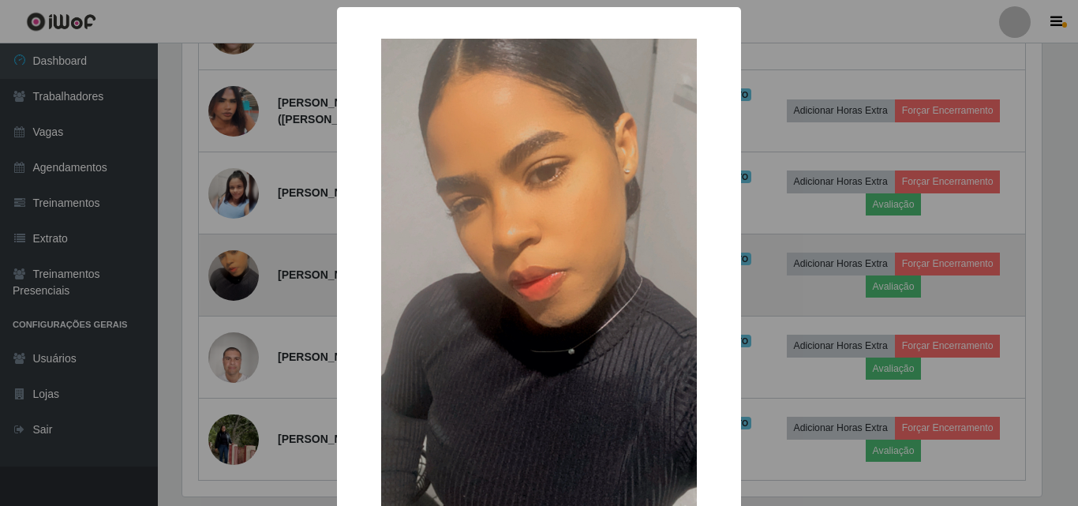
click at [227, 364] on div "× OK Cancel" at bounding box center [539, 253] width 1078 height 506
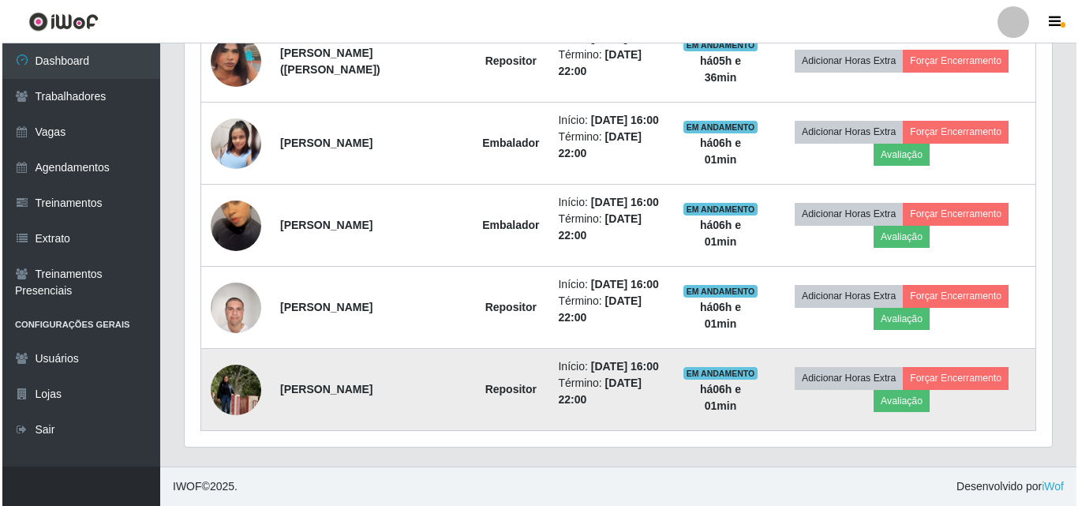
scroll to position [1026, 0]
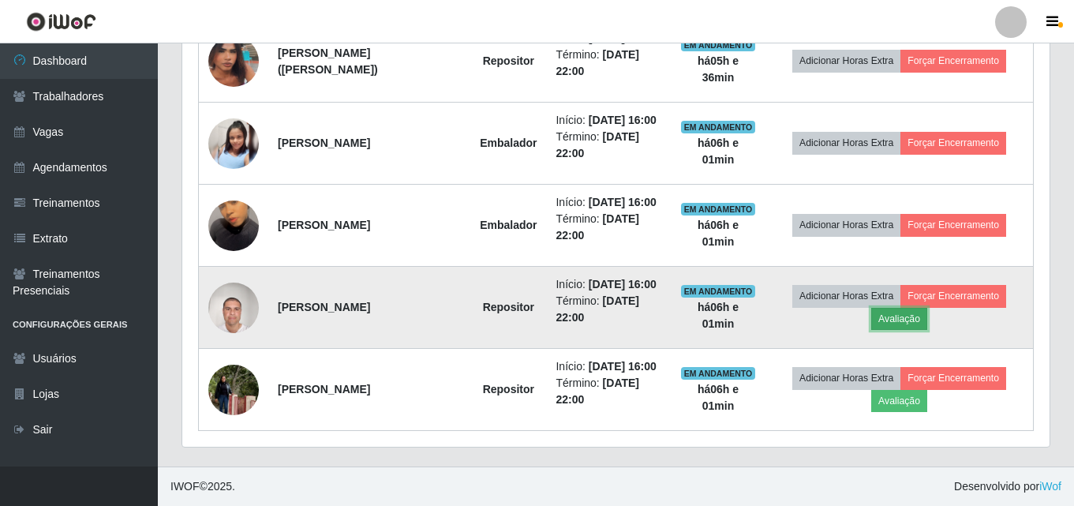
click at [921, 321] on button "Avaliação" at bounding box center [900, 319] width 56 height 22
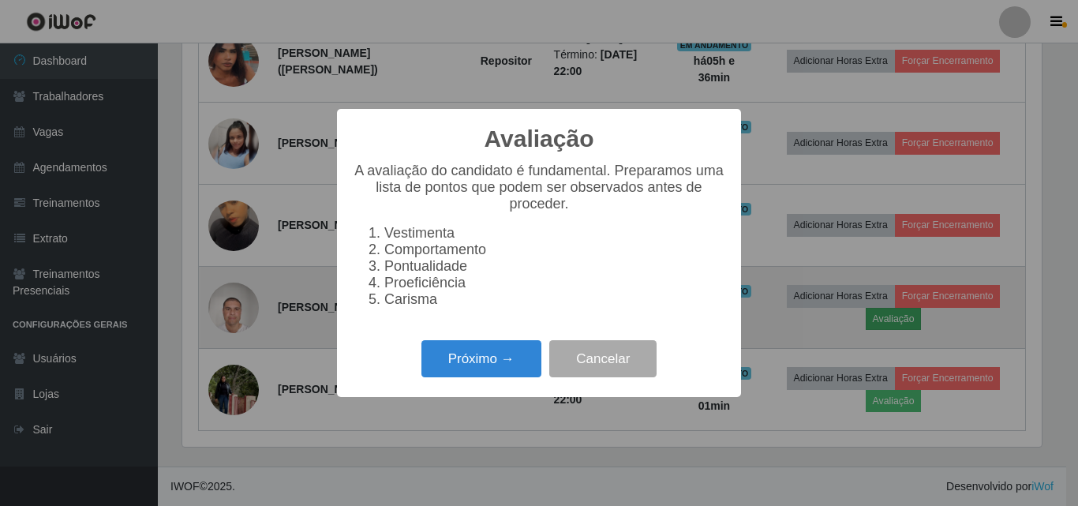
scroll to position [328, 860]
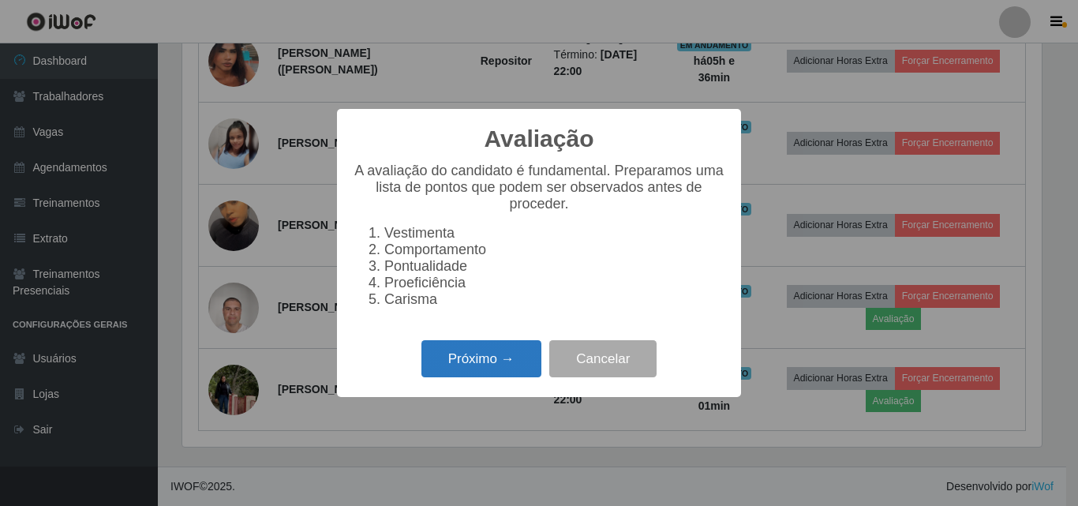
click at [474, 365] on button "Próximo →" at bounding box center [482, 358] width 120 height 37
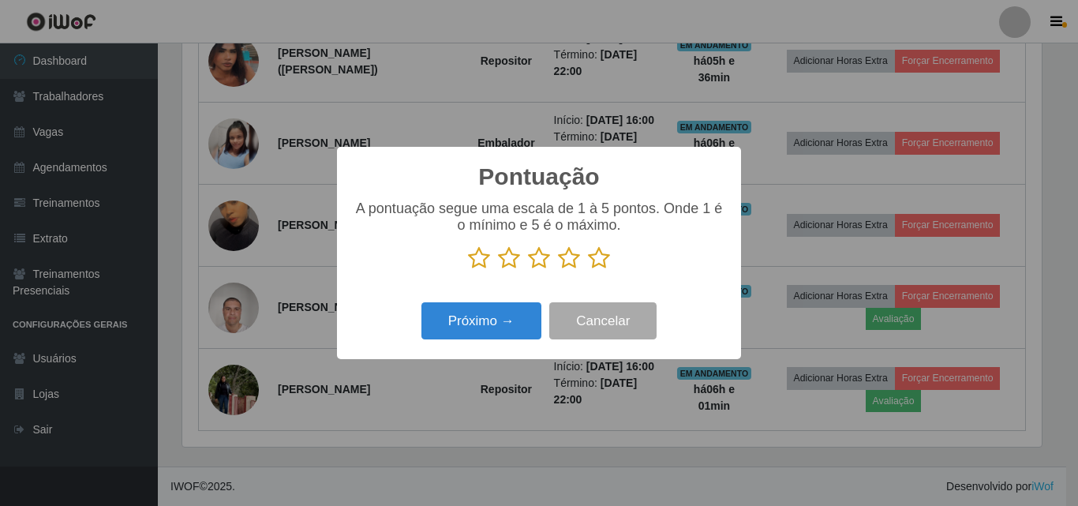
click at [510, 261] on icon at bounding box center [509, 258] width 22 height 24
click at [498, 270] on input "radio" at bounding box center [498, 270] width 0 height 0
click at [486, 323] on button "Próximo →" at bounding box center [482, 320] width 120 height 37
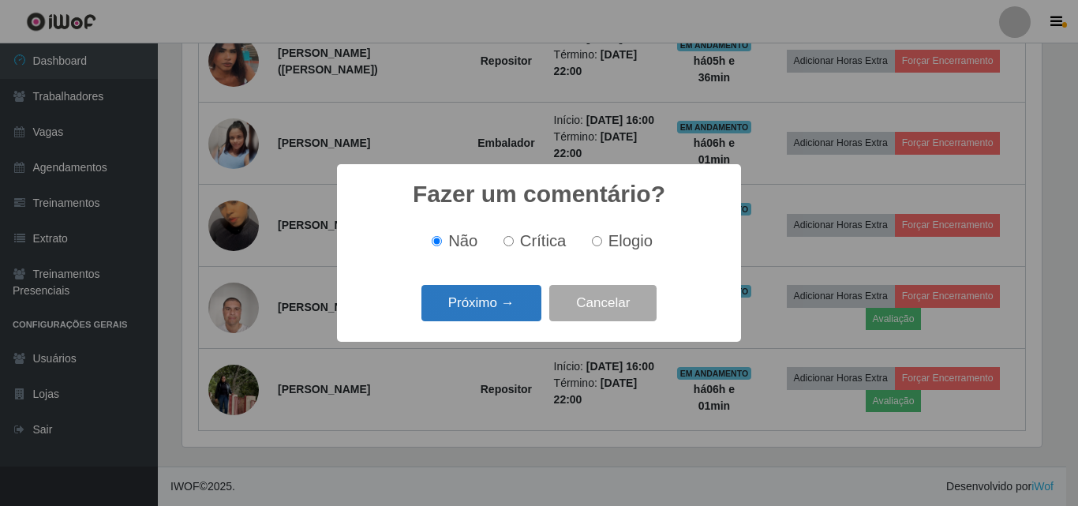
click at [477, 296] on button "Próximo →" at bounding box center [482, 303] width 120 height 37
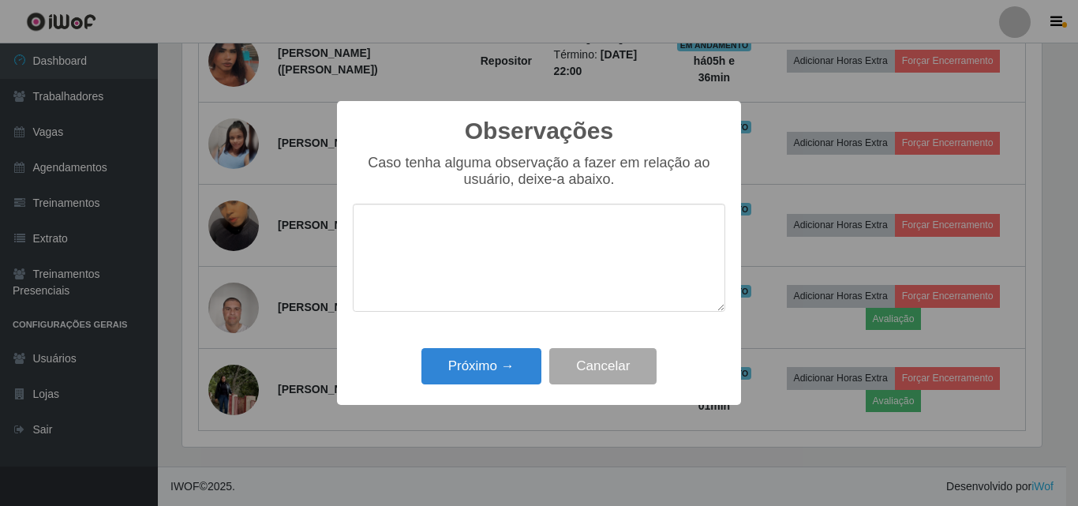
click at [421, 238] on textarea at bounding box center [539, 258] width 373 height 108
type textarea "hoje não foi bom"
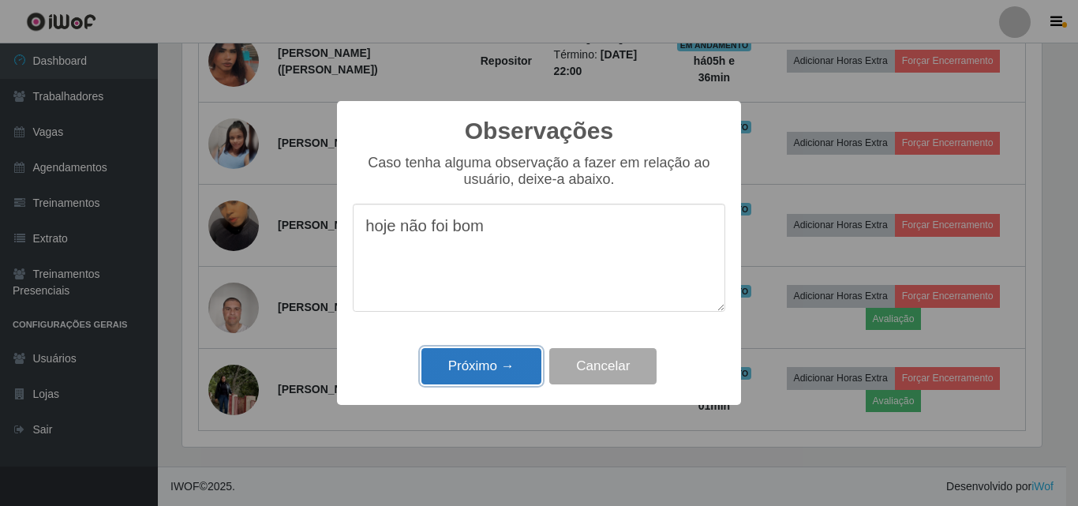
click at [467, 369] on button "Próximo →" at bounding box center [482, 366] width 120 height 37
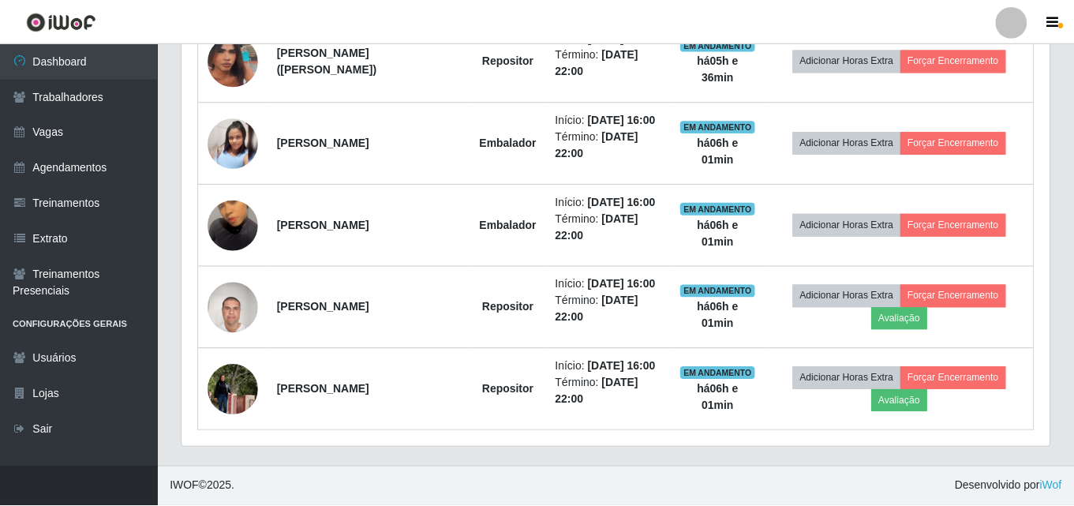
scroll to position [789164, 788624]
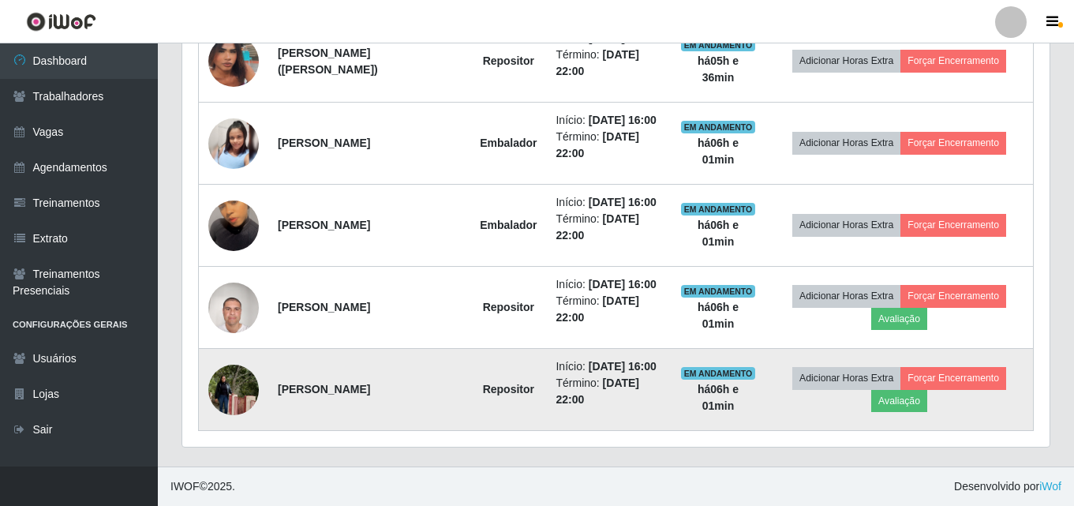
click at [235, 377] on img at bounding box center [233, 390] width 51 height 90
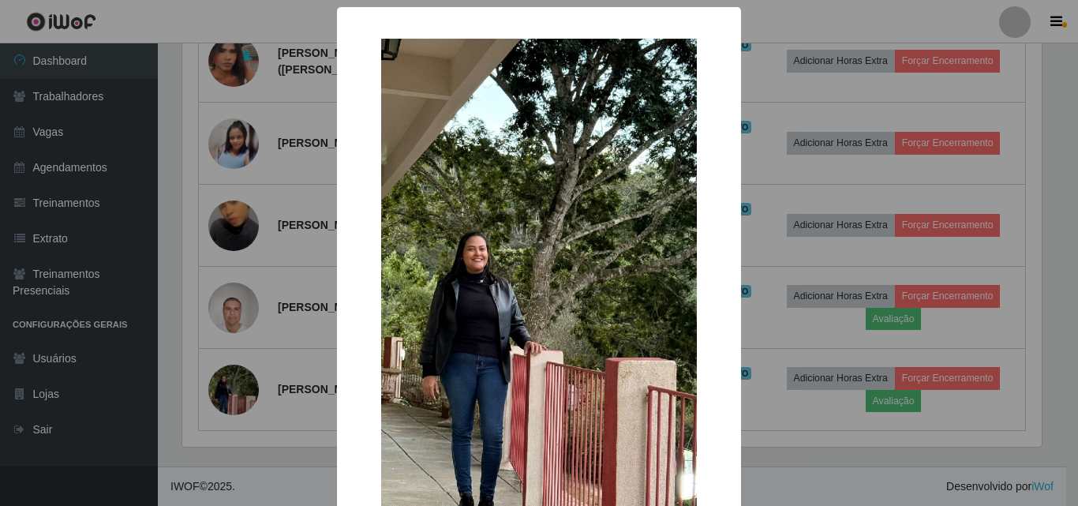
click at [808, 453] on div "× OK Cancel" at bounding box center [539, 253] width 1078 height 506
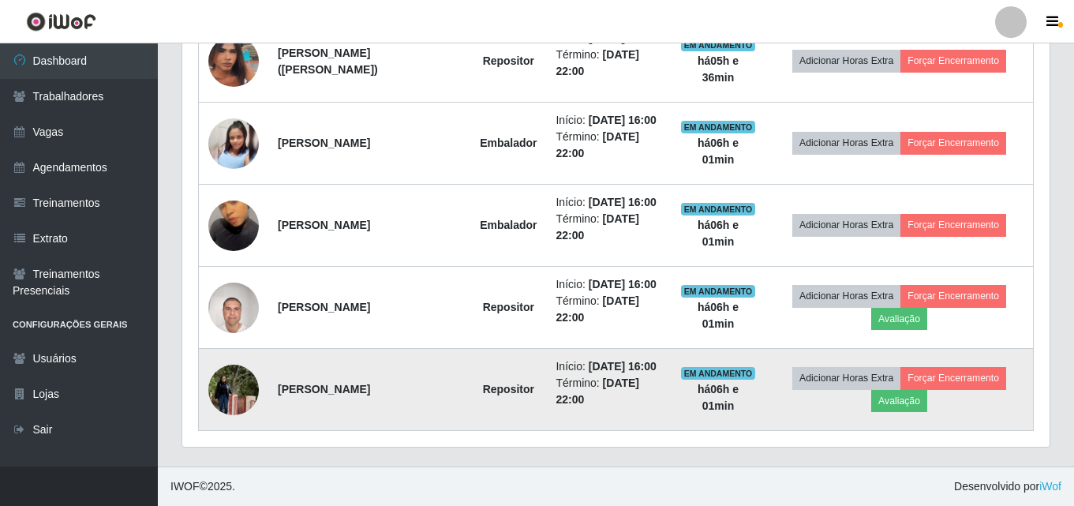
click at [239, 379] on img at bounding box center [233, 390] width 51 height 90
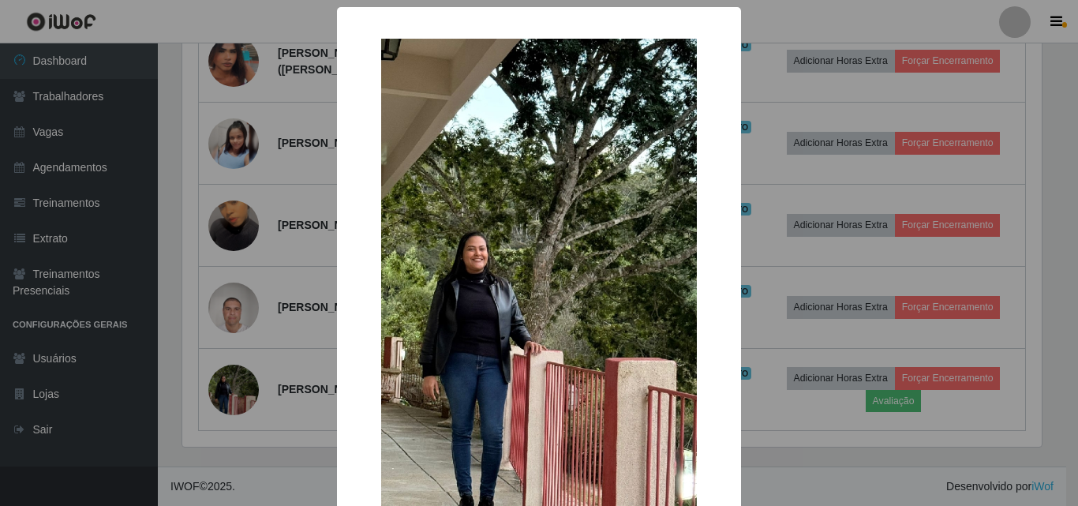
click at [827, 479] on div "× OK Cancel" at bounding box center [539, 253] width 1078 height 506
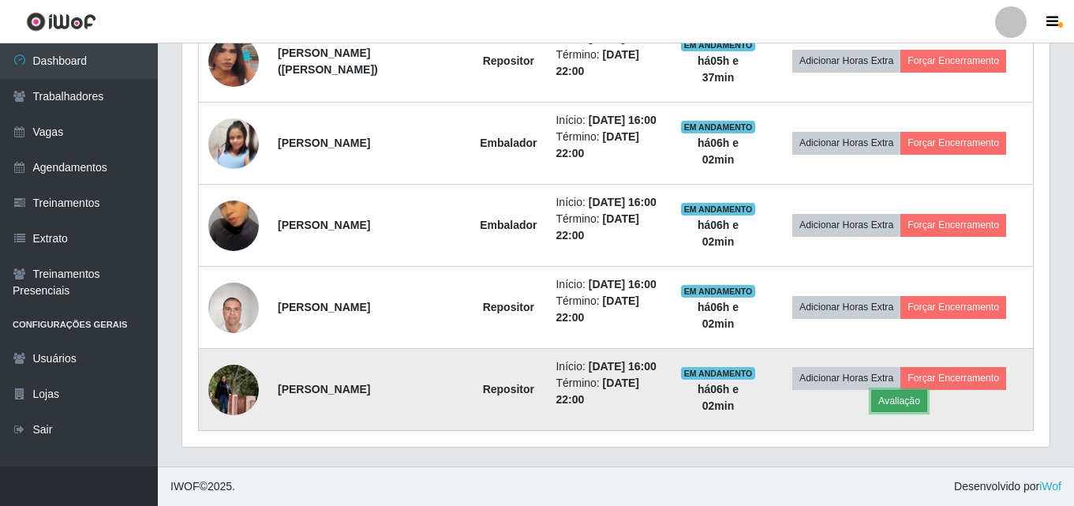
click at [921, 396] on button "Avaliação" at bounding box center [900, 401] width 56 height 22
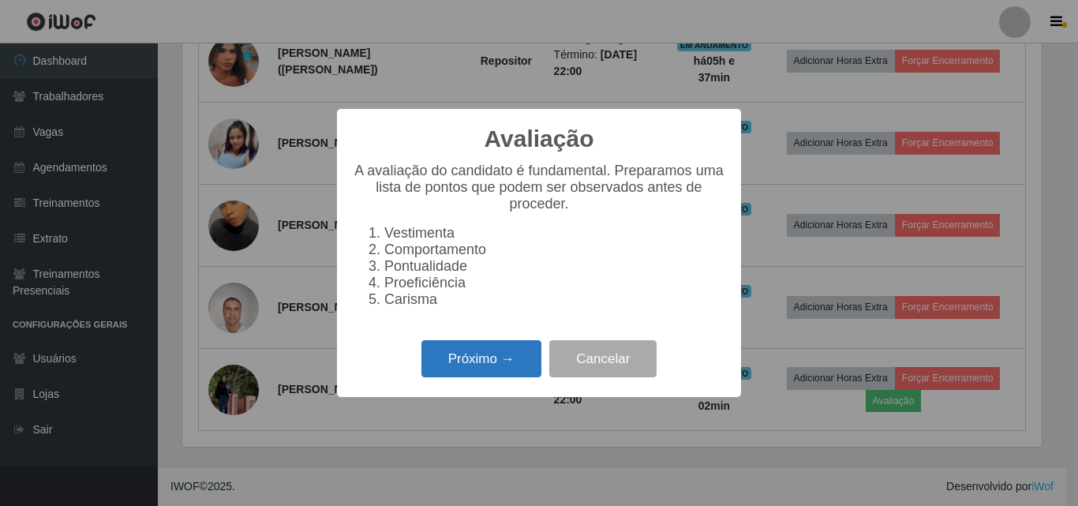
click at [478, 361] on button "Próximo →" at bounding box center [482, 358] width 120 height 37
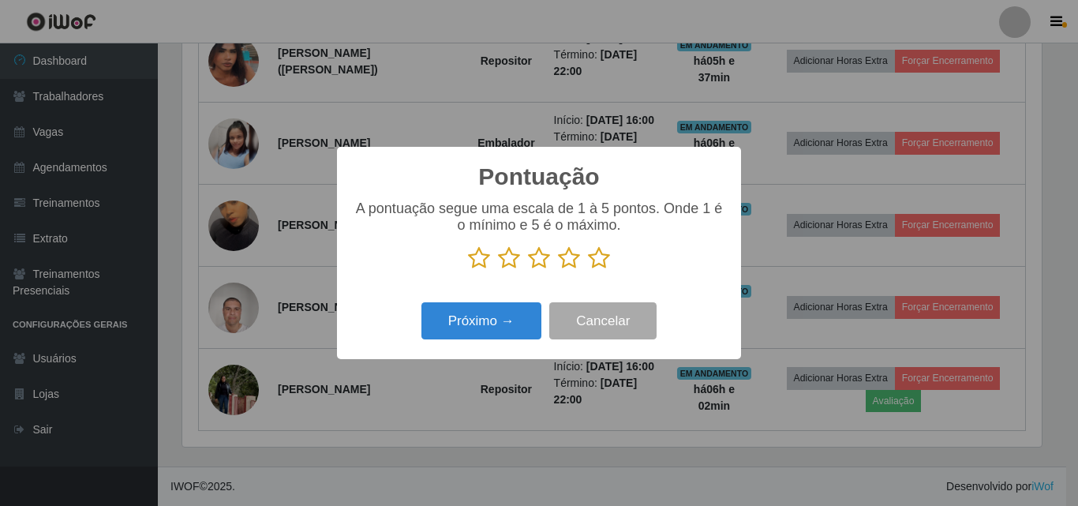
click at [564, 259] on icon at bounding box center [569, 258] width 22 height 24
click at [558, 270] on input "radio" at bounding box center [558, 270] width 0 height 0
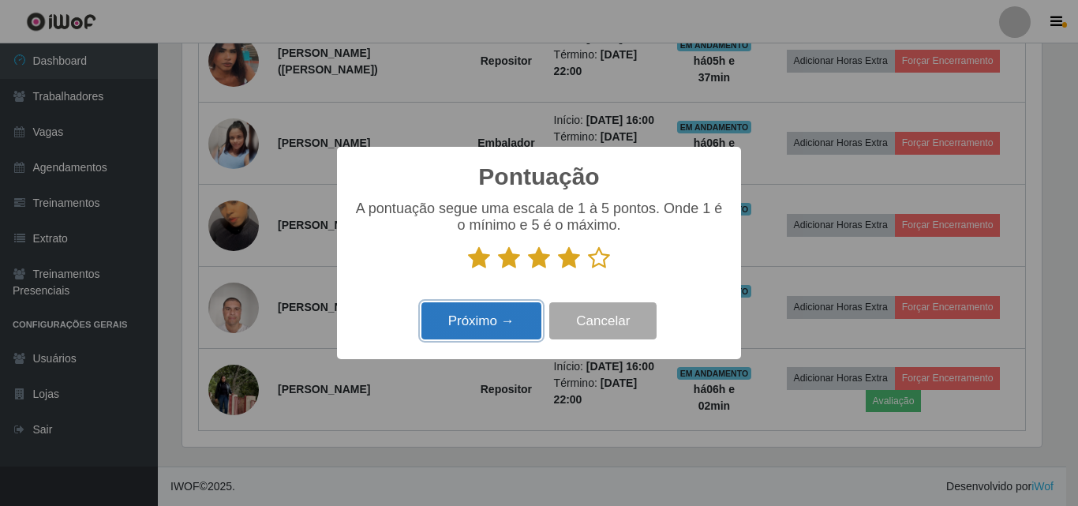
click at [488, 324] on button "Próximo →" at bounding box center [482, 320] width 120 height 37
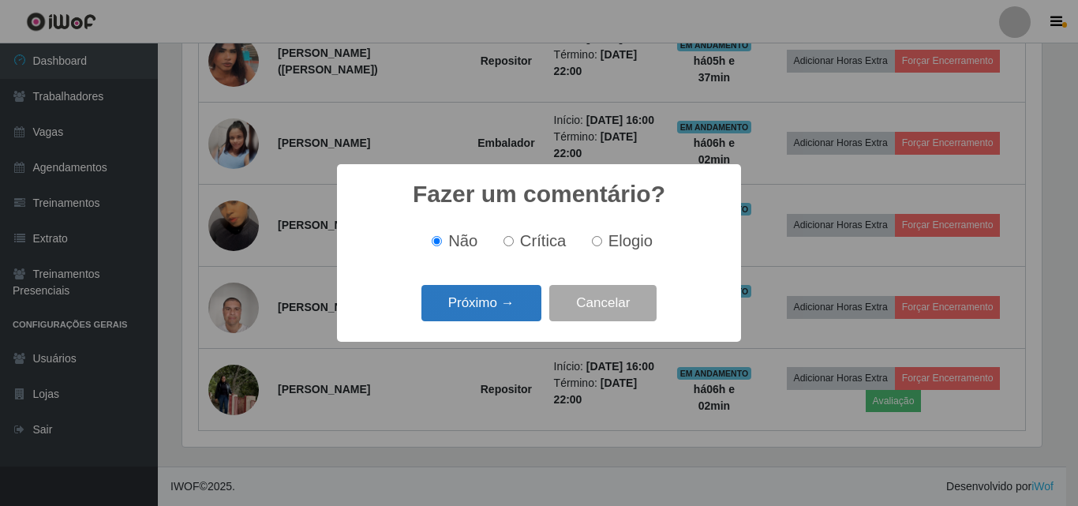
click at [492, 302] on button "Próximo →" at bounding box center [482, 303] width 120 height 37
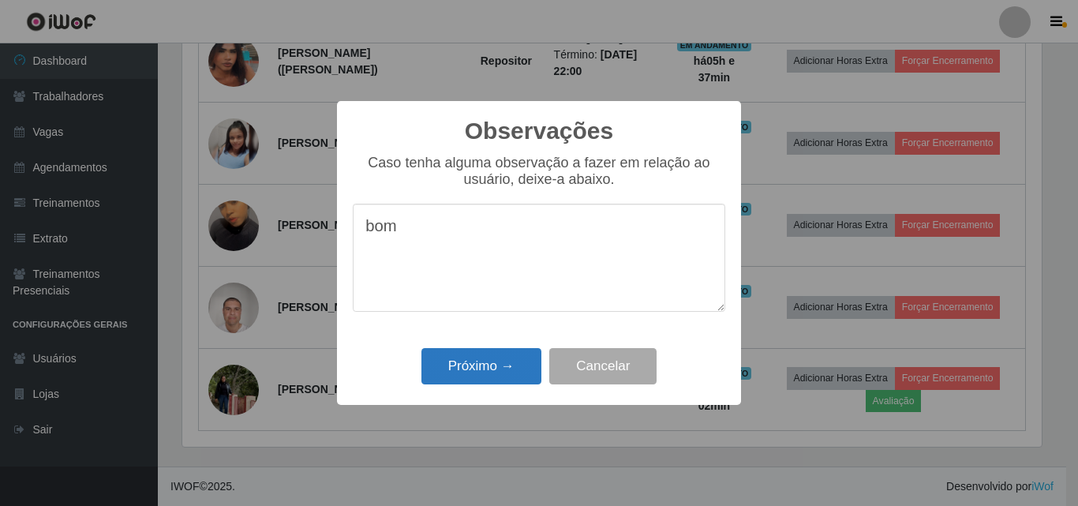
type textarea "bom"
click at [471, 371] on button "Próximo →" at bounding box center [482, 366] width 120 height 37
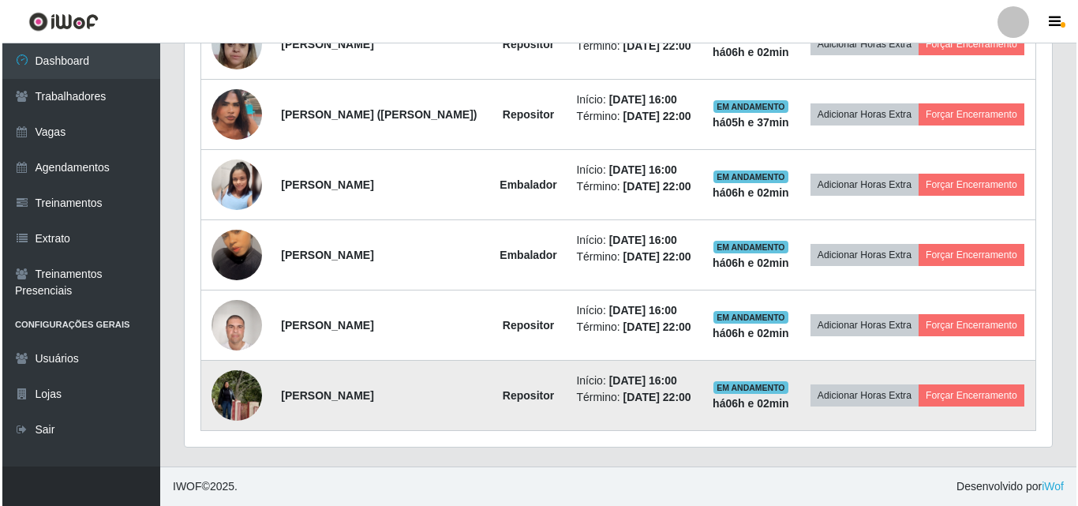
scroll to position [1051, 0]
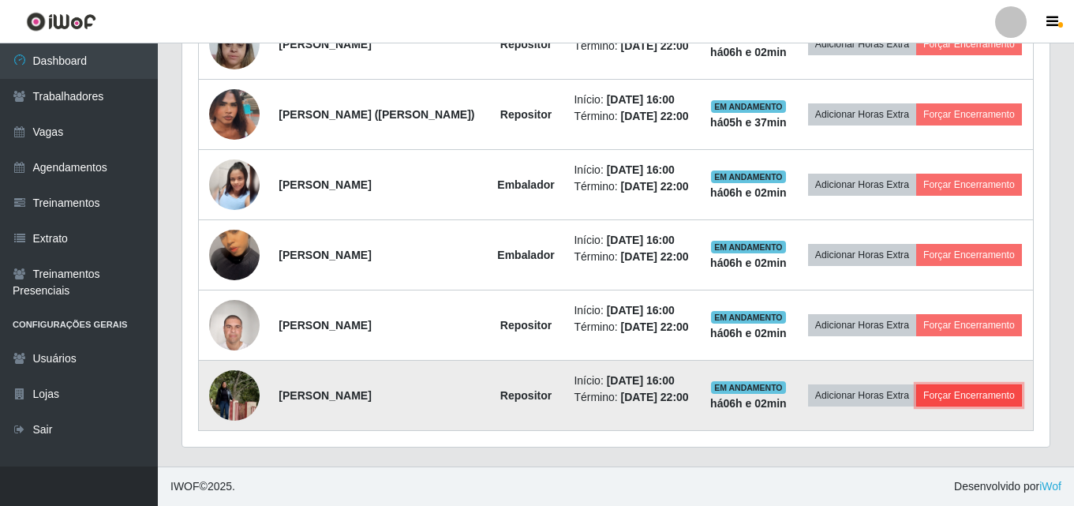
click at [920, 394] on button "Forçar Encerramento" at bounding box center [970, 395] width 106 height 22
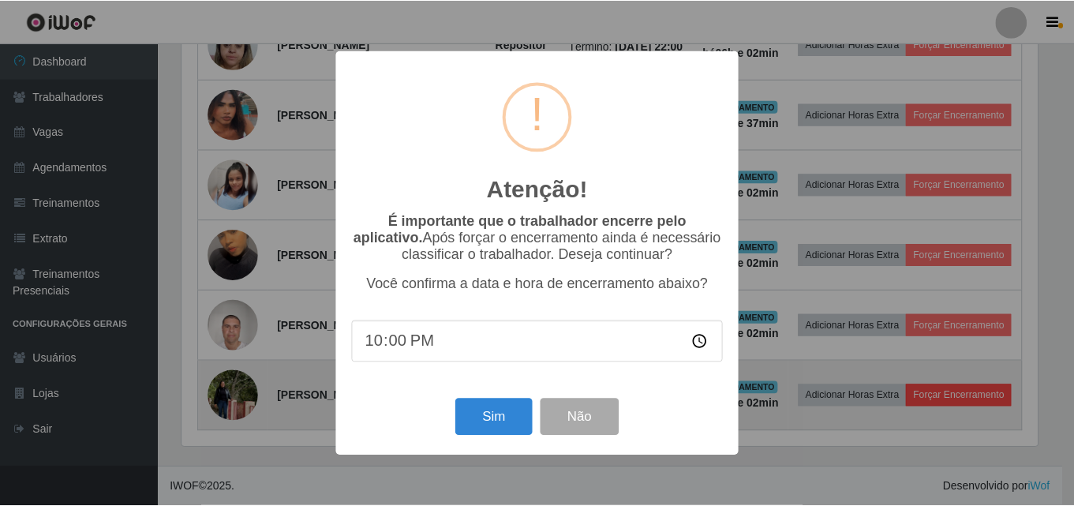
scroll to position [952, 0]
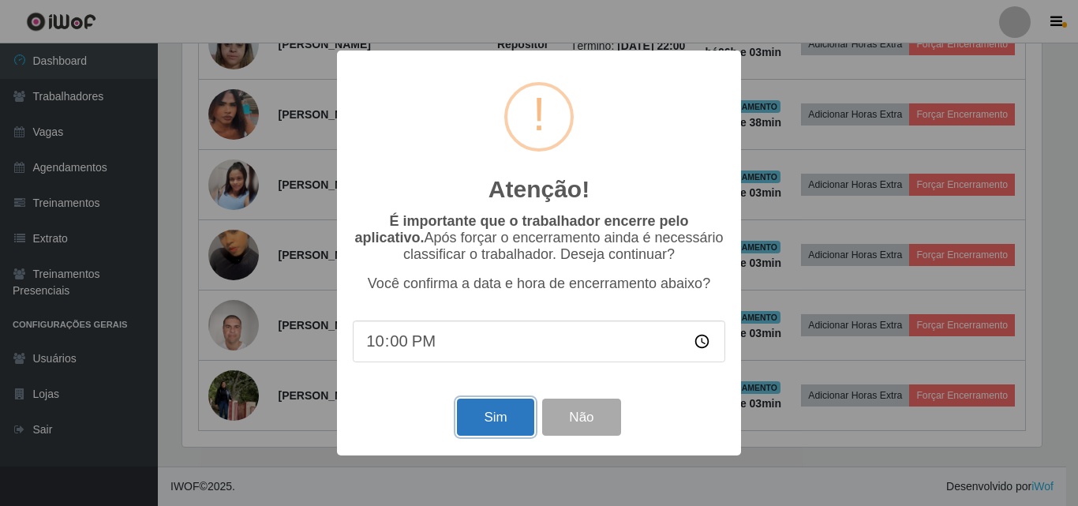
click at [499, 423] on button "Sim" at bounding box center [495, 417] width 77 height 37
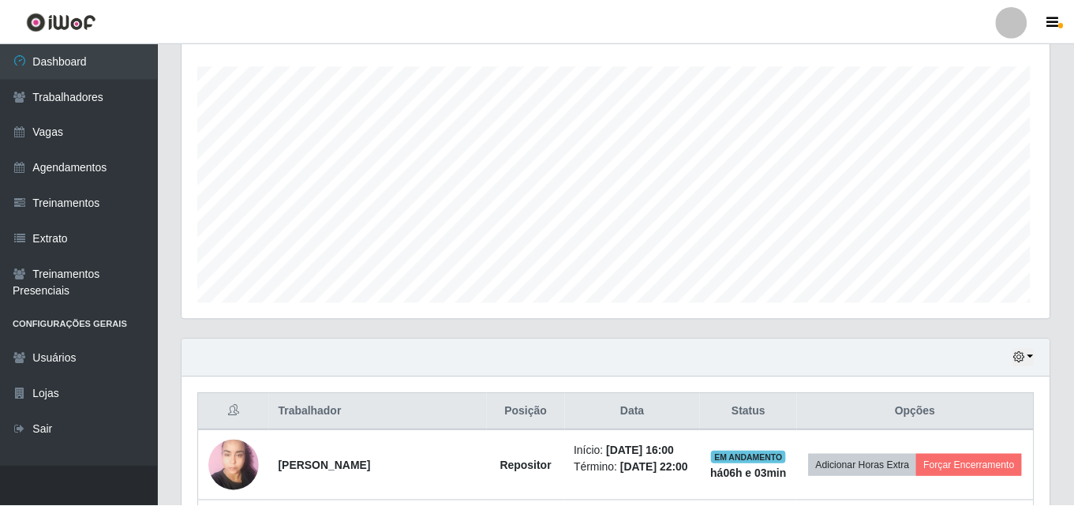
scroll to position [328, 860]
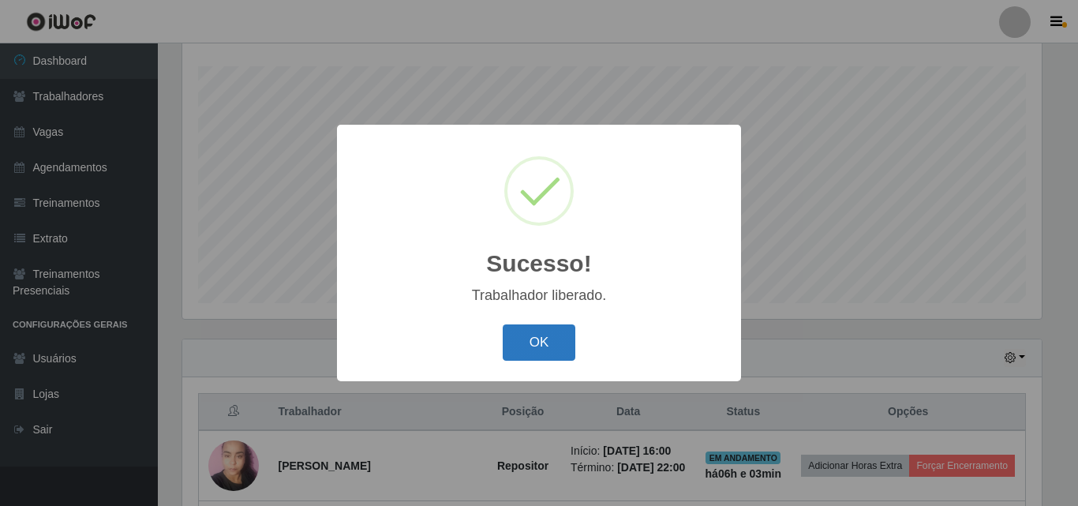
click at [537, 339] on button "OK" at bounding box center [539, 342] width 73 height 37
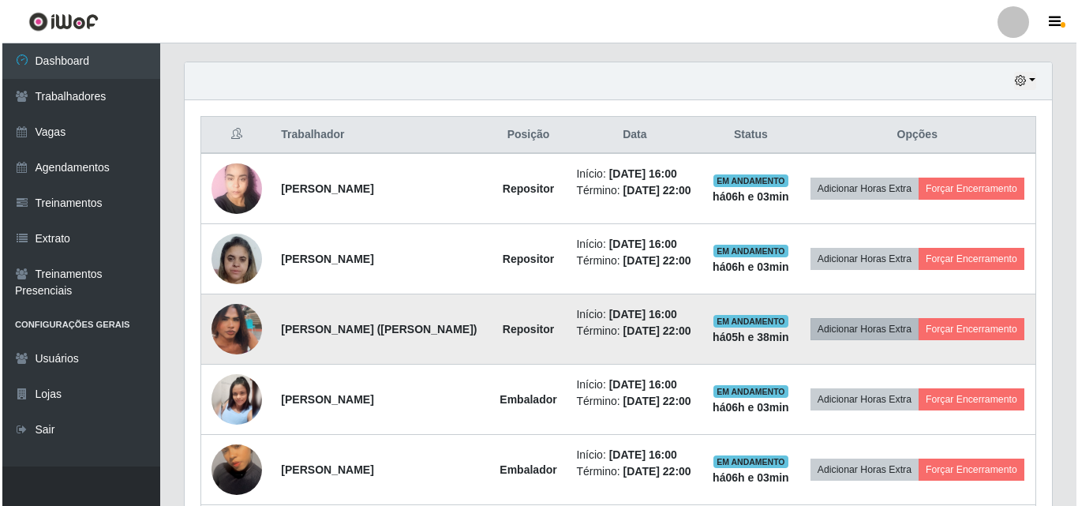
scroll to position [577, 0]
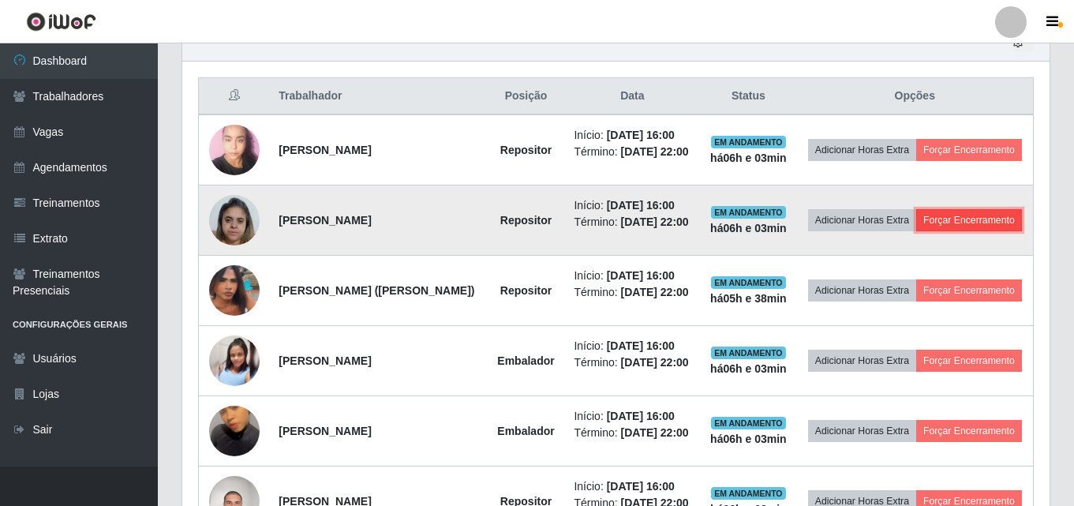
click at [940, 231] on button "Forçar Encerramento" at bounding box center [970, 220] width 106 height 22
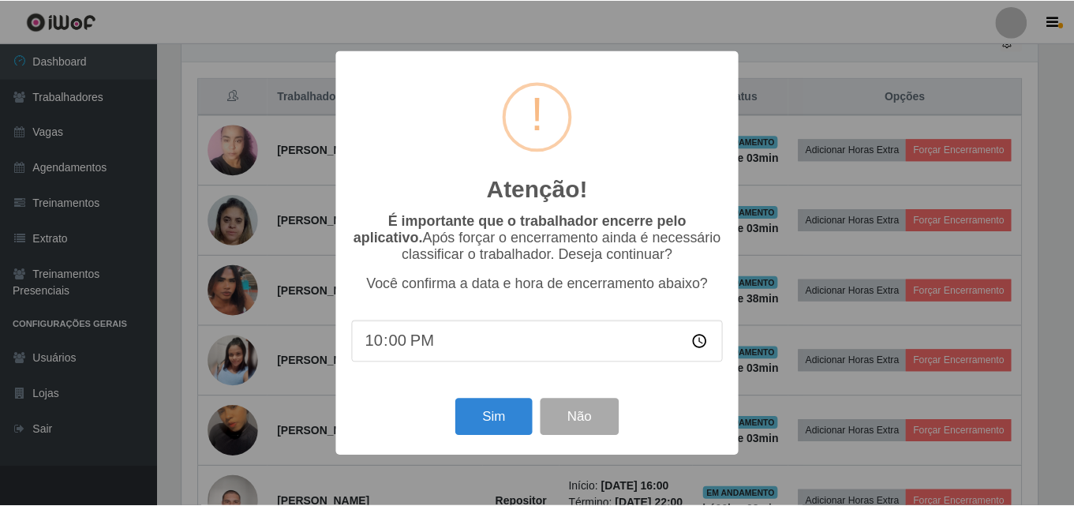
scroll to position [328, 860]
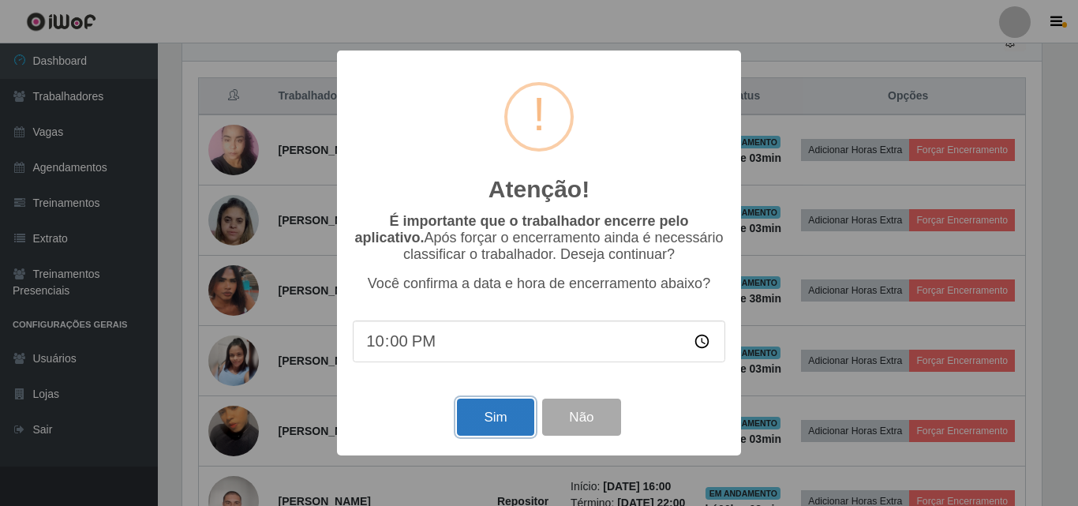
click at [510, 422] on button "Sim" at bounding box center [495, 417] width 77 height 37
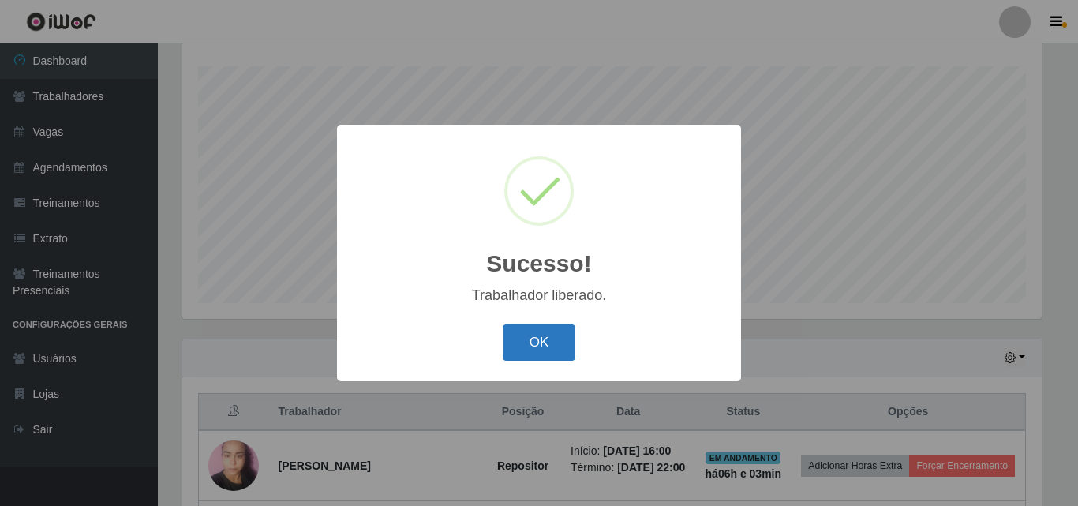
click at [557, 343] on button "OK" at bounding box center [539, 342] width 73 height 37
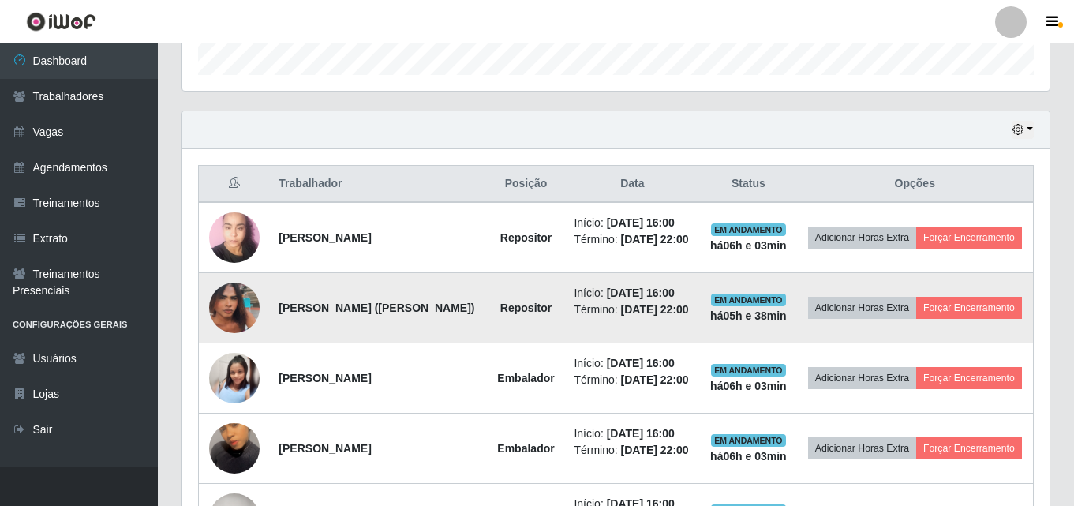
scroll to position [498, 0]
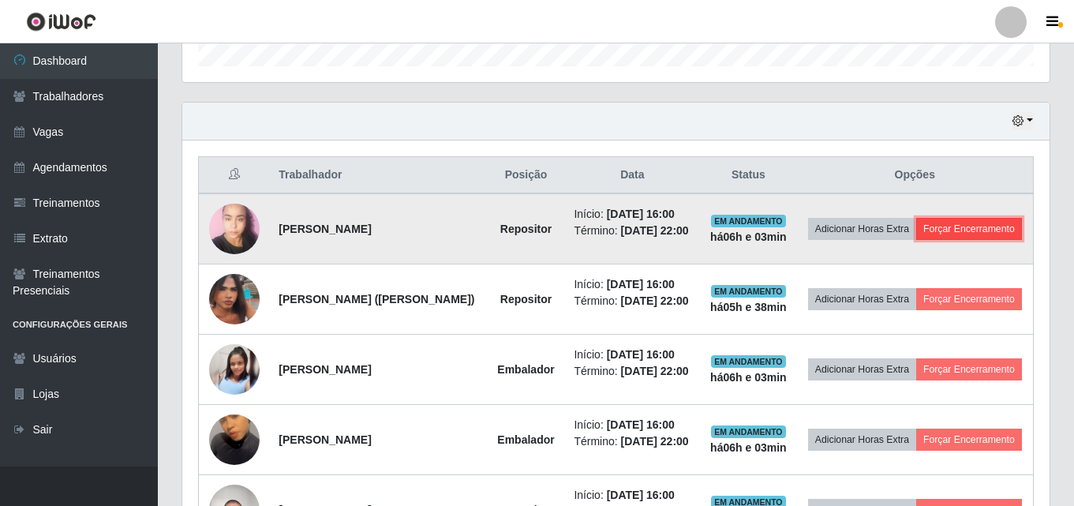
click at [951, 240] on button "Forçar Encerramento" at bounding box center [970, 229] width 106 height 22
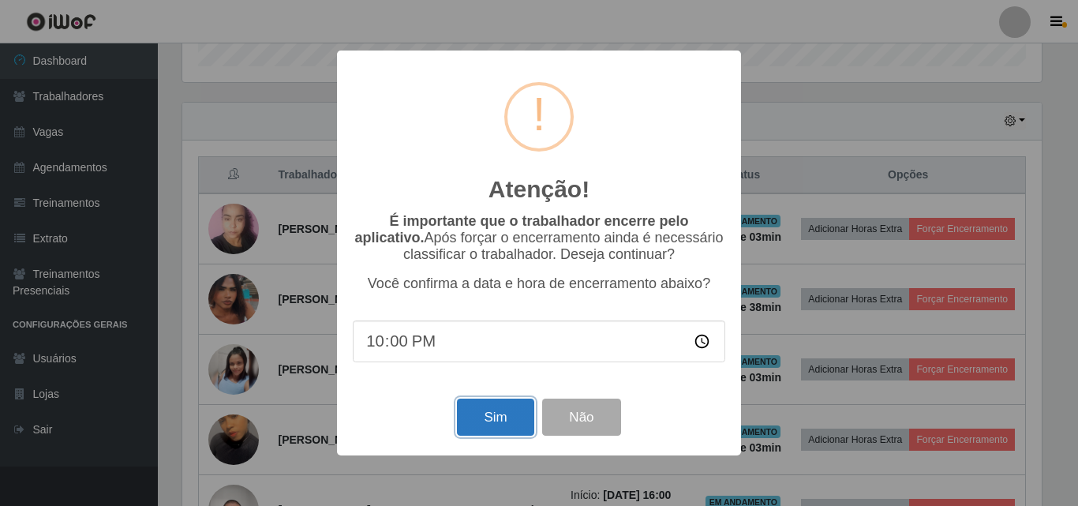
click at [491, 418] on button "Sim" at bounding box center [495, 417] width 77 height 37
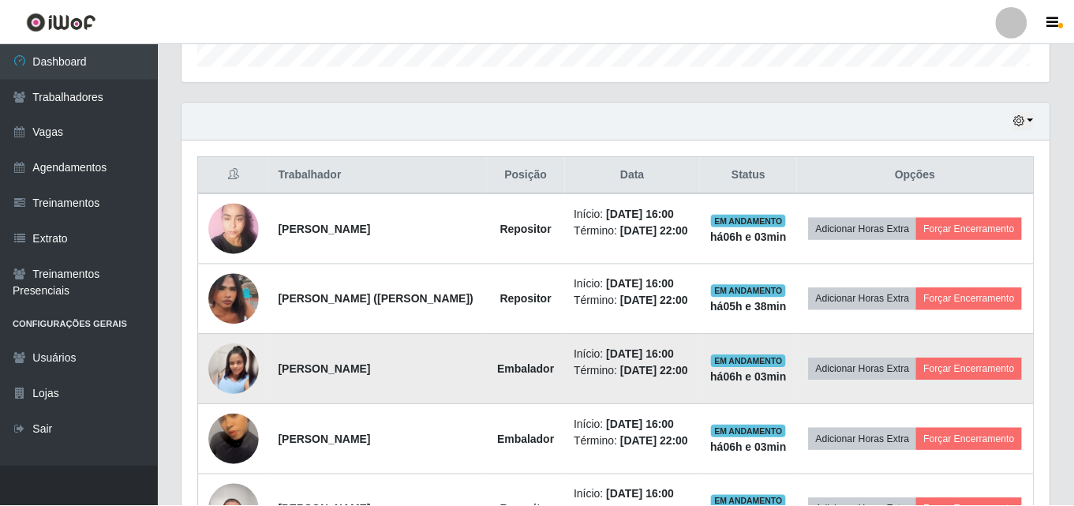
scroll to position [789164, 788624]
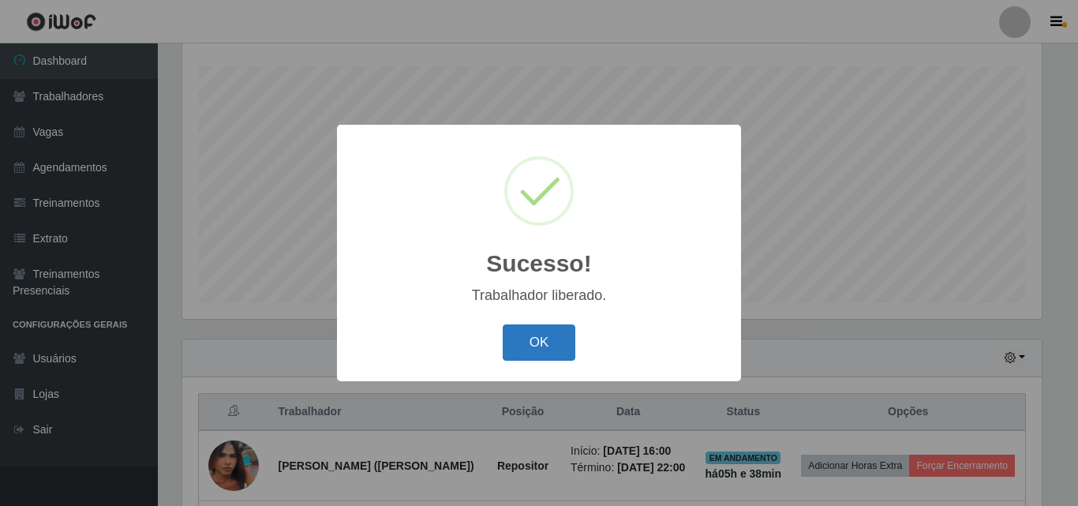
click at [534, 347] on button "OK" at bounding box center [539, 342] width 73 height 37
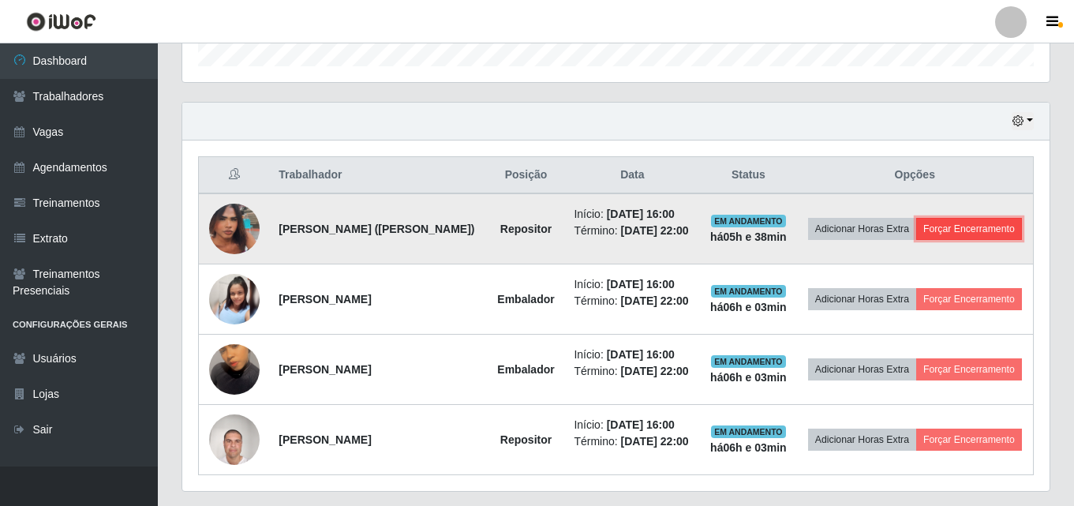
click at [944, 240] on button "Forçar Encerramento" at bounding box center [970, 229] width 106 height 22
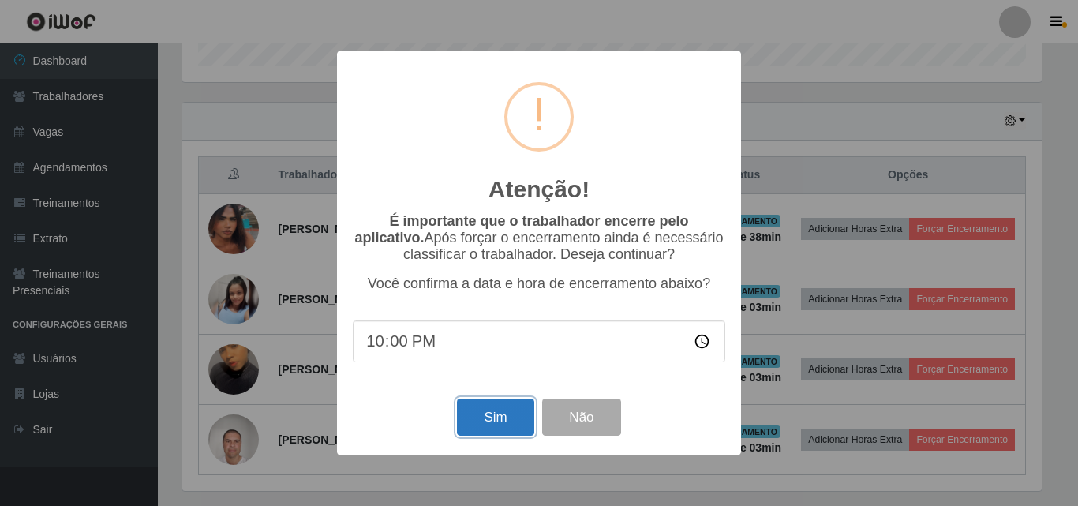
click at [509, 418] on button "Sim" at bounding box center [495, 417] width 77 height 37
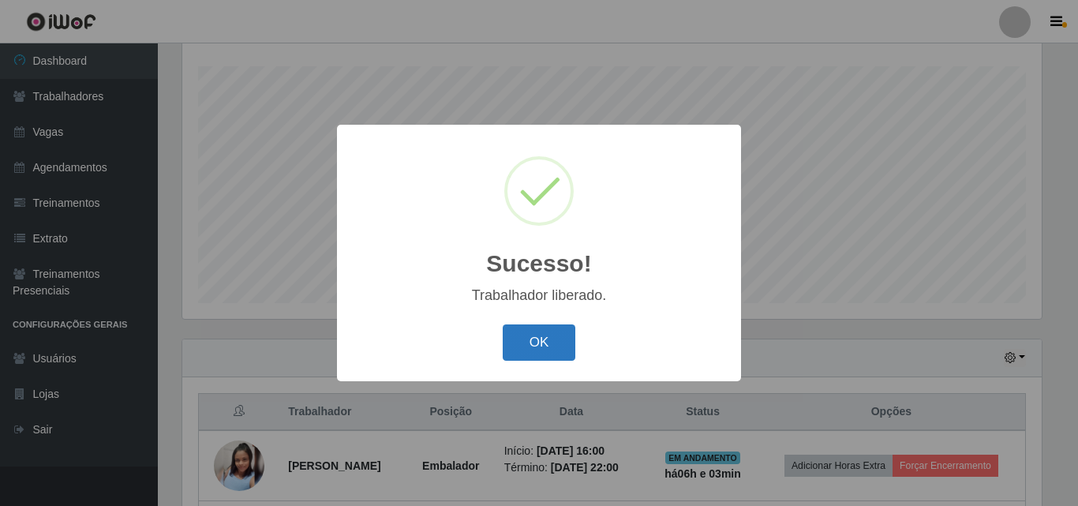
click at [553, 340] on button "OK" at bounding box center [539, 342] width 73 height 37
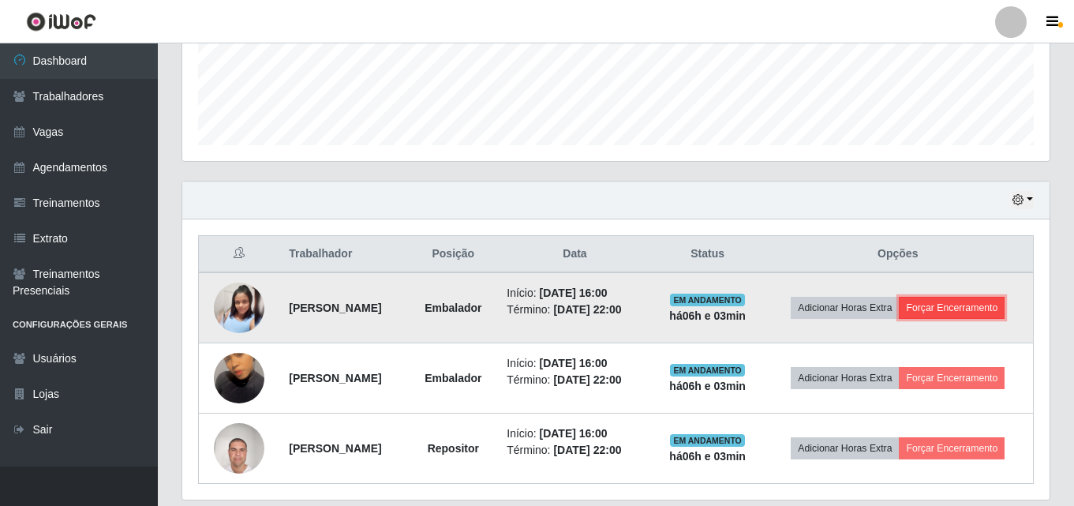
click at [969, 314] on button "Forçar Encerramento" at bounding box center [952, 308] width 106 height 22
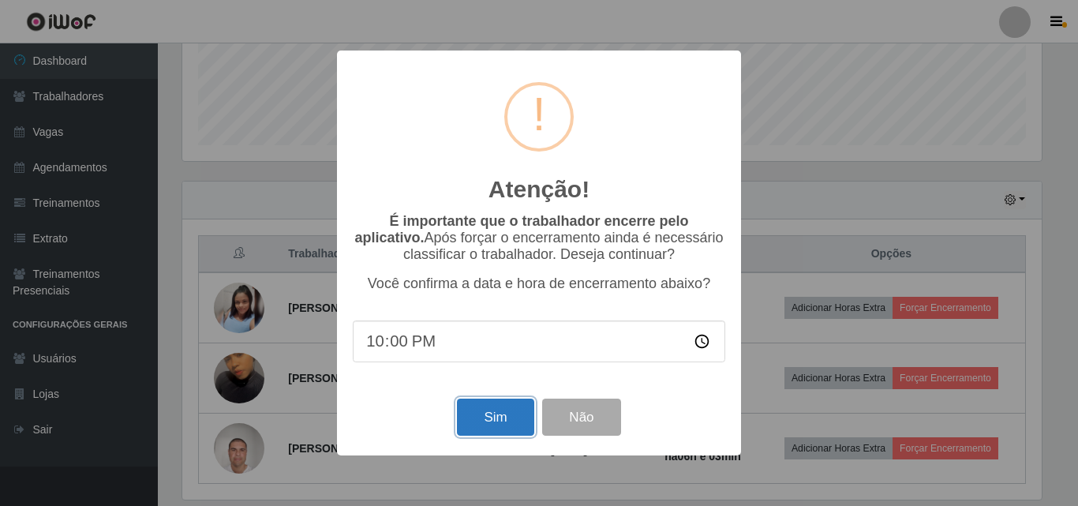
click at [505, 421] on button "Sim" at bounding box center [495, 417] width 77 height 37
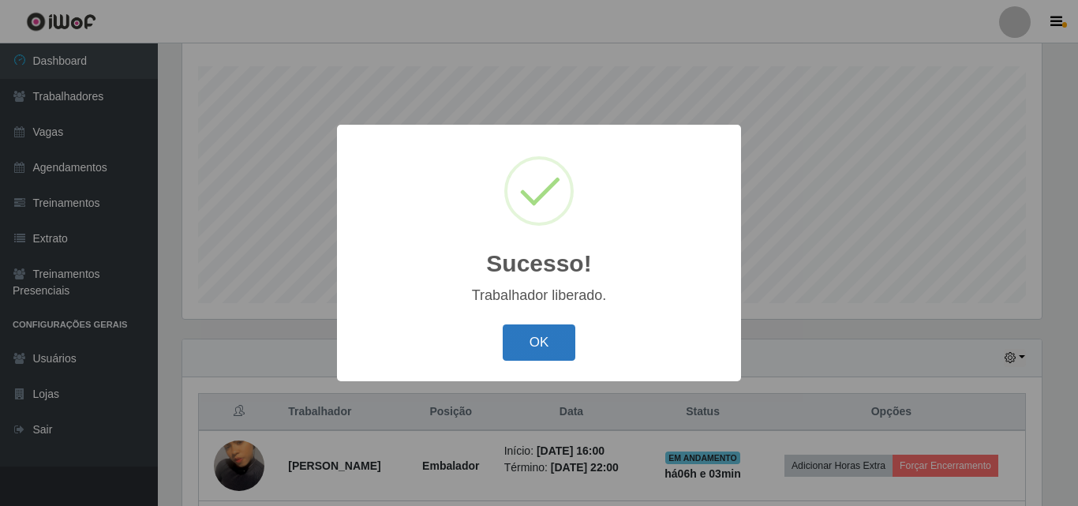
click at [527, 342] on button "OK" at bounding box center [539, 342] width 73 height 37
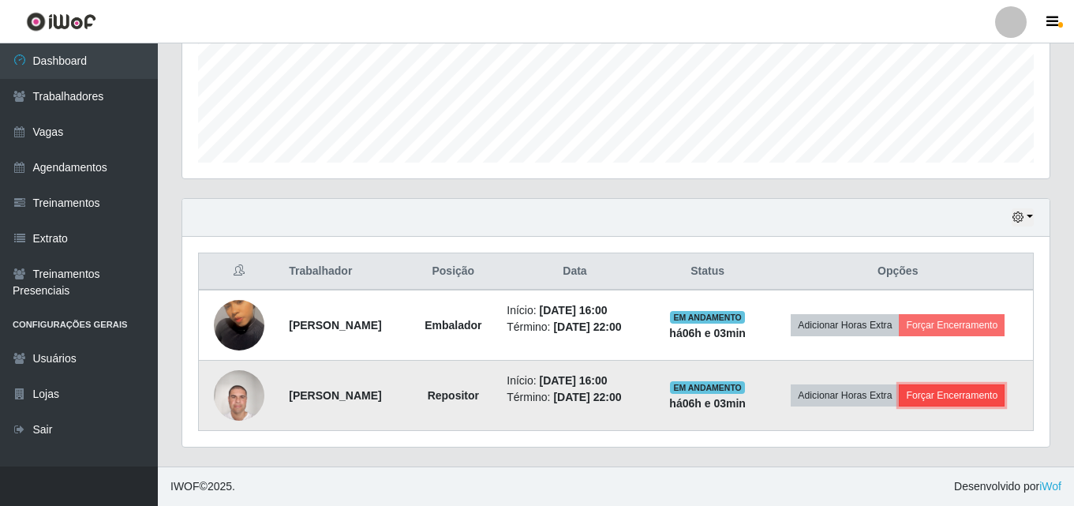
click at [956, 401] on button "Forçar Encerramento" at bounding box center [952, 395] width 106 height 22
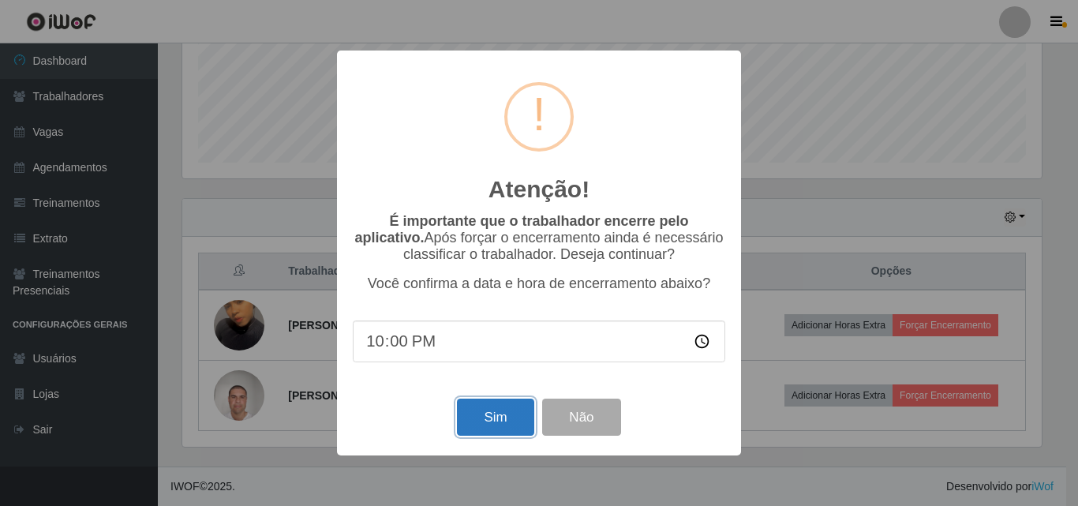
click at [492, 417] on button "Sim" at bounding box center [495, 417] width 77 height 37
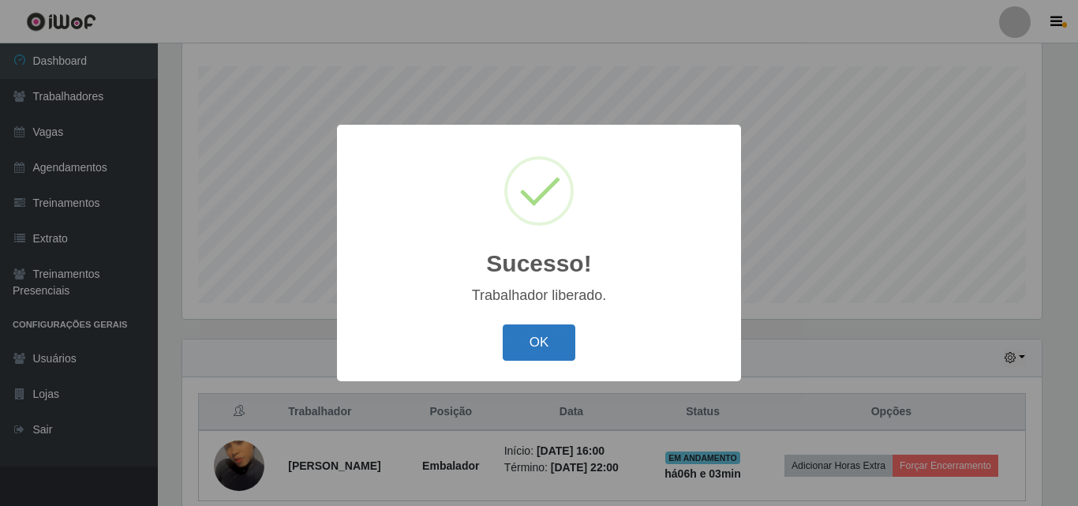
click at [549, 354] on button "OK" at bounding box center [539, 342] width 73 height 37
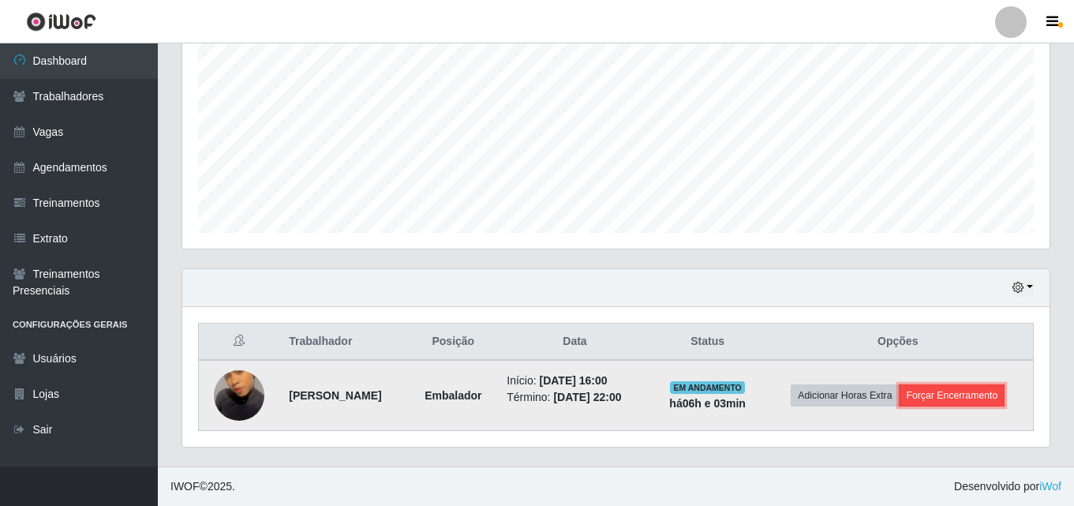
click at [958, 389] on button "Forçar Encerramento" at bounding box center [952, 395] width 106 height 22
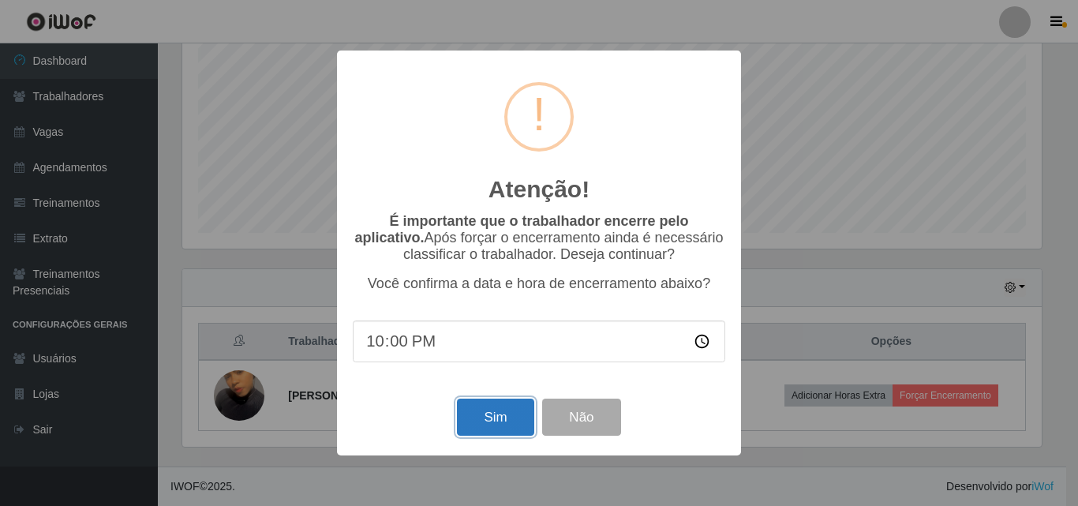
click at [517, 425] on button "Sim" at bounding box center [495, 417] width 77 height 37
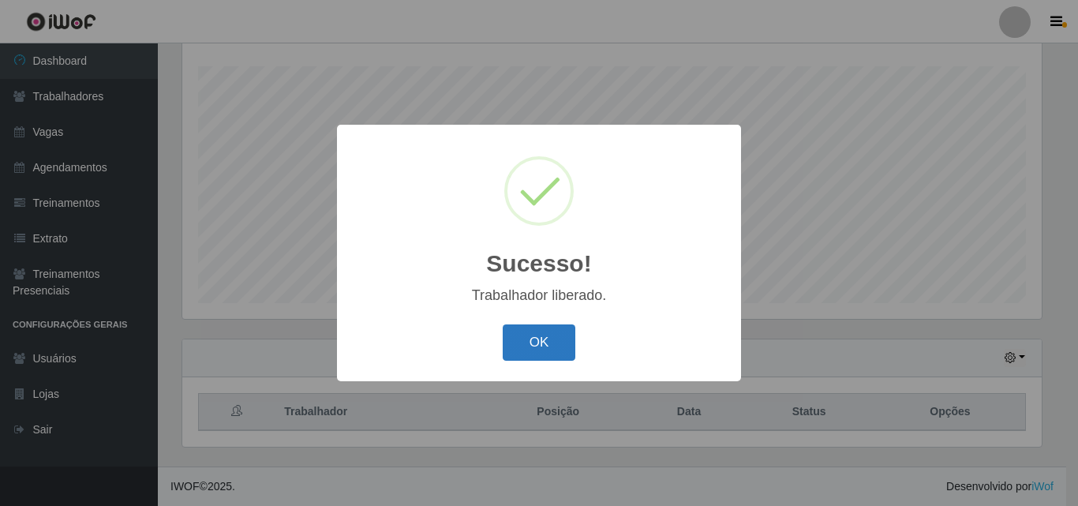
click at [546, 343] on button "OK" at bounding box center [539, 342] width 73 height 37
